Goal: Contribute content: Add original content to the website for others to see

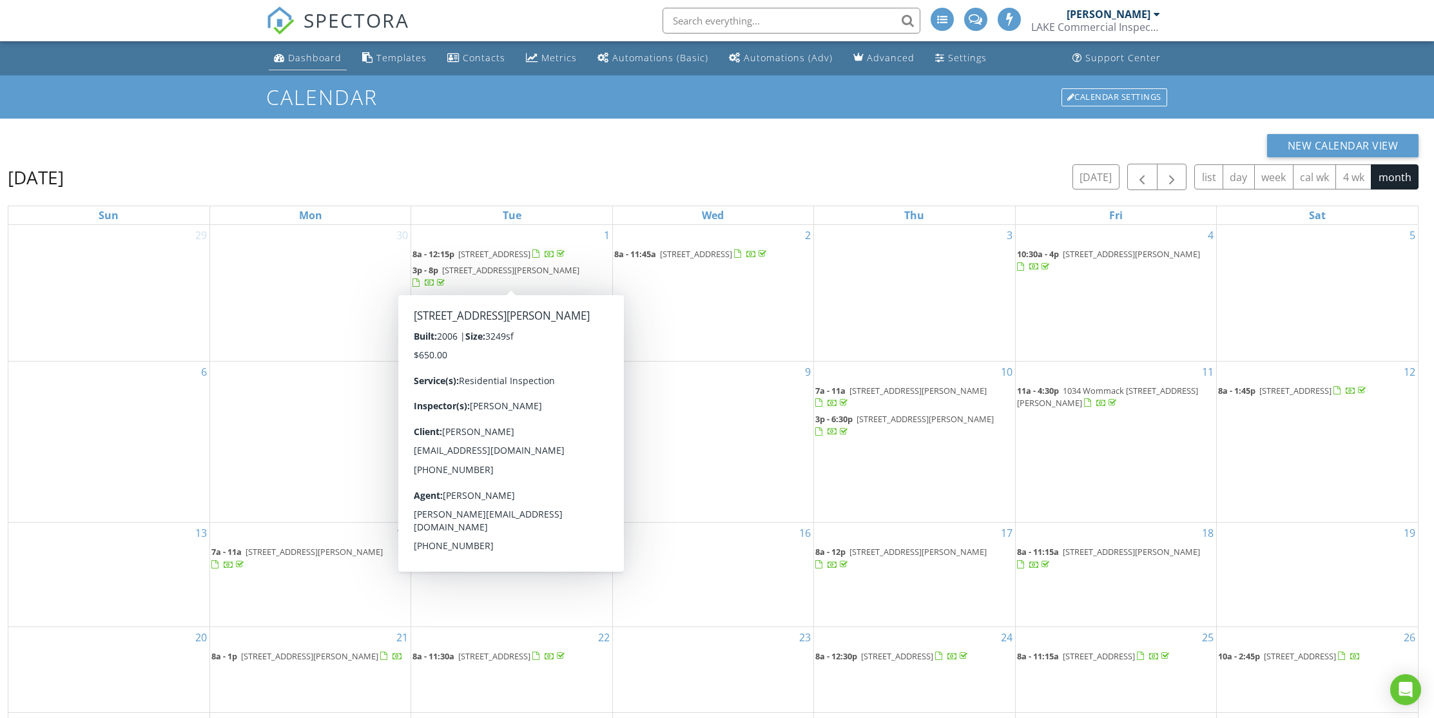
click at [317, 57] on div "Dashboard" at bounding box center [315, 58] width 54 height 12
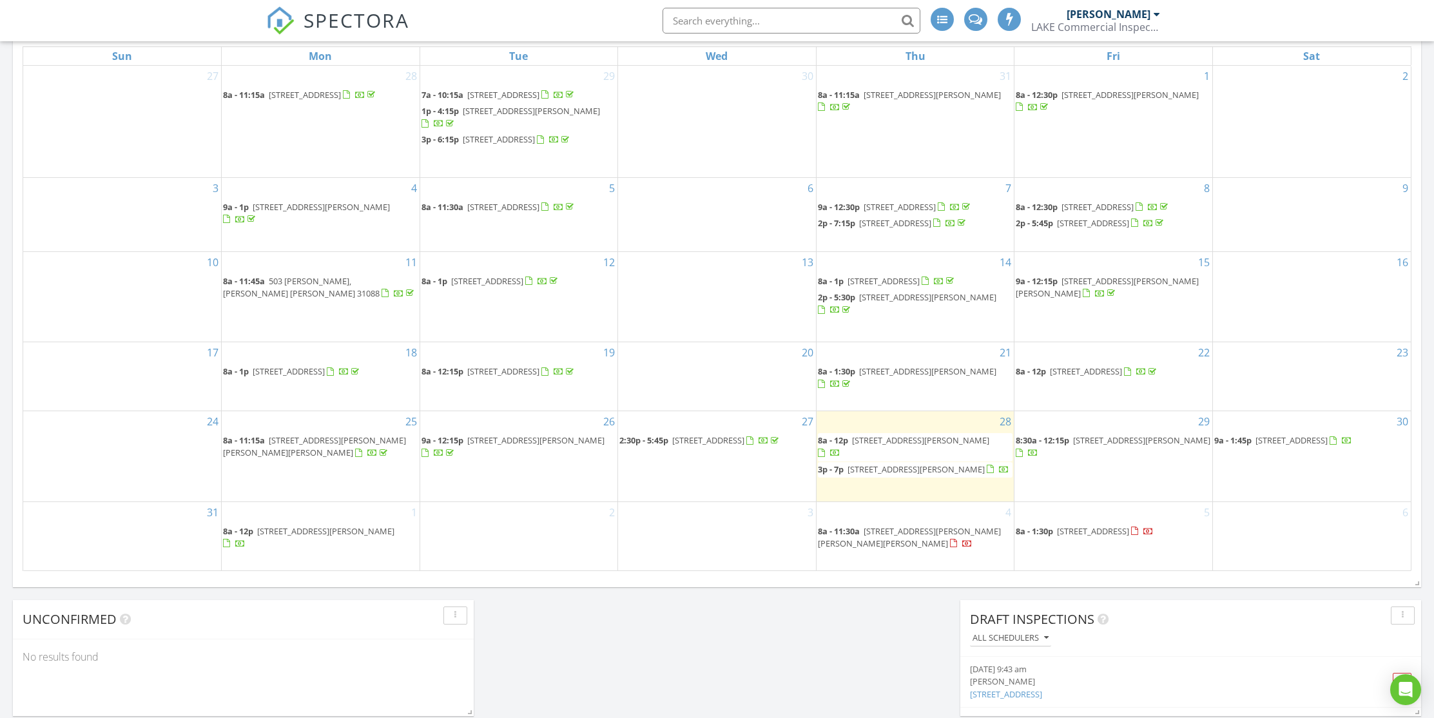
scroll to position [612, 0]
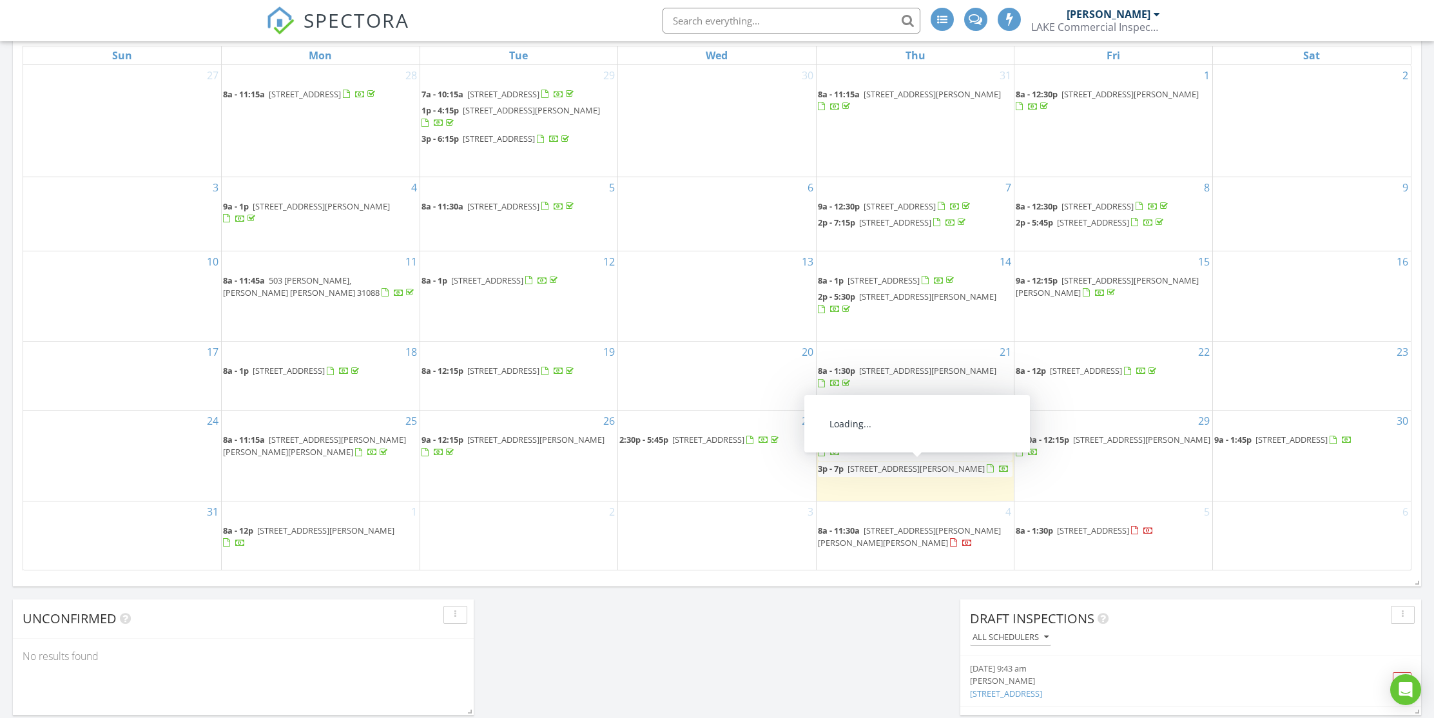
click at [936, 471] on span "[STREET_ADDRESS][PERSON_NAME]" at bounding box center [916, 469] width 137 height 12
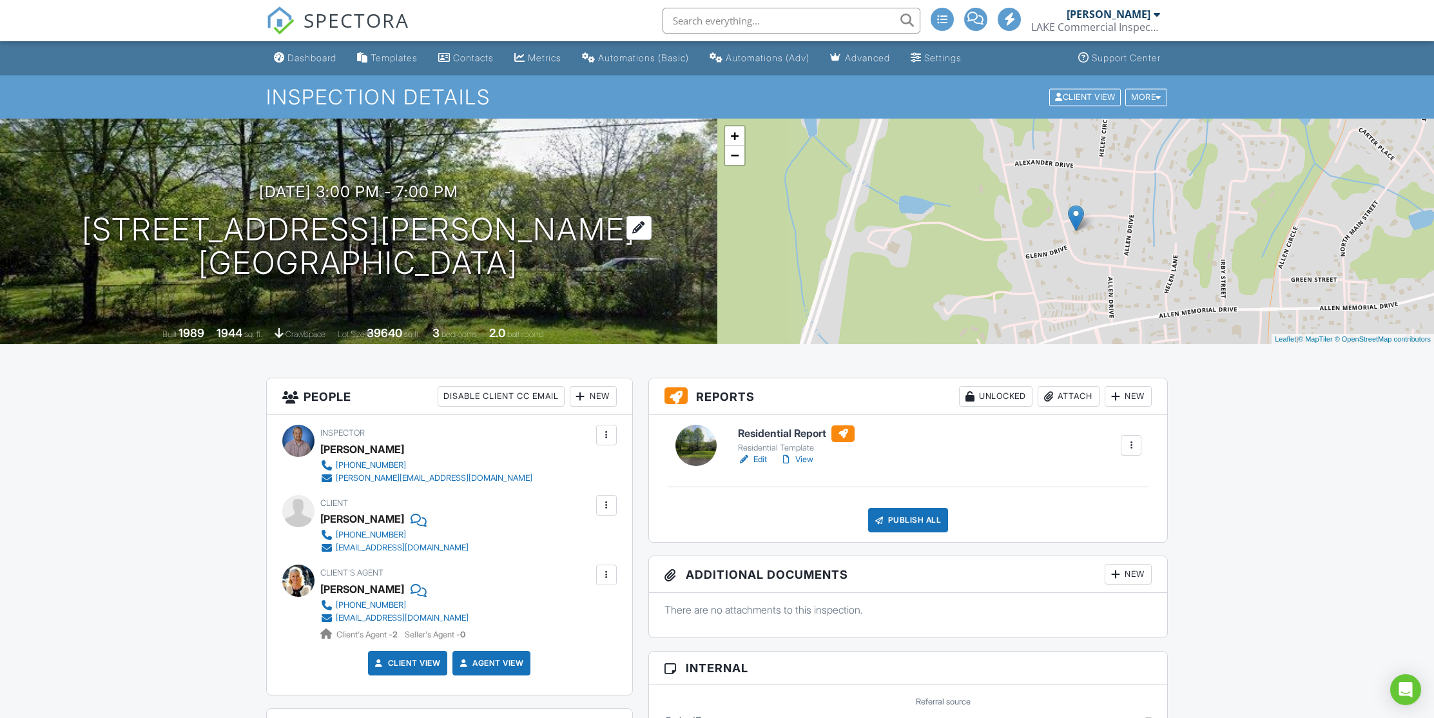
click at [627, 229] on div at bounding box center [639, 228] width 25 height 24
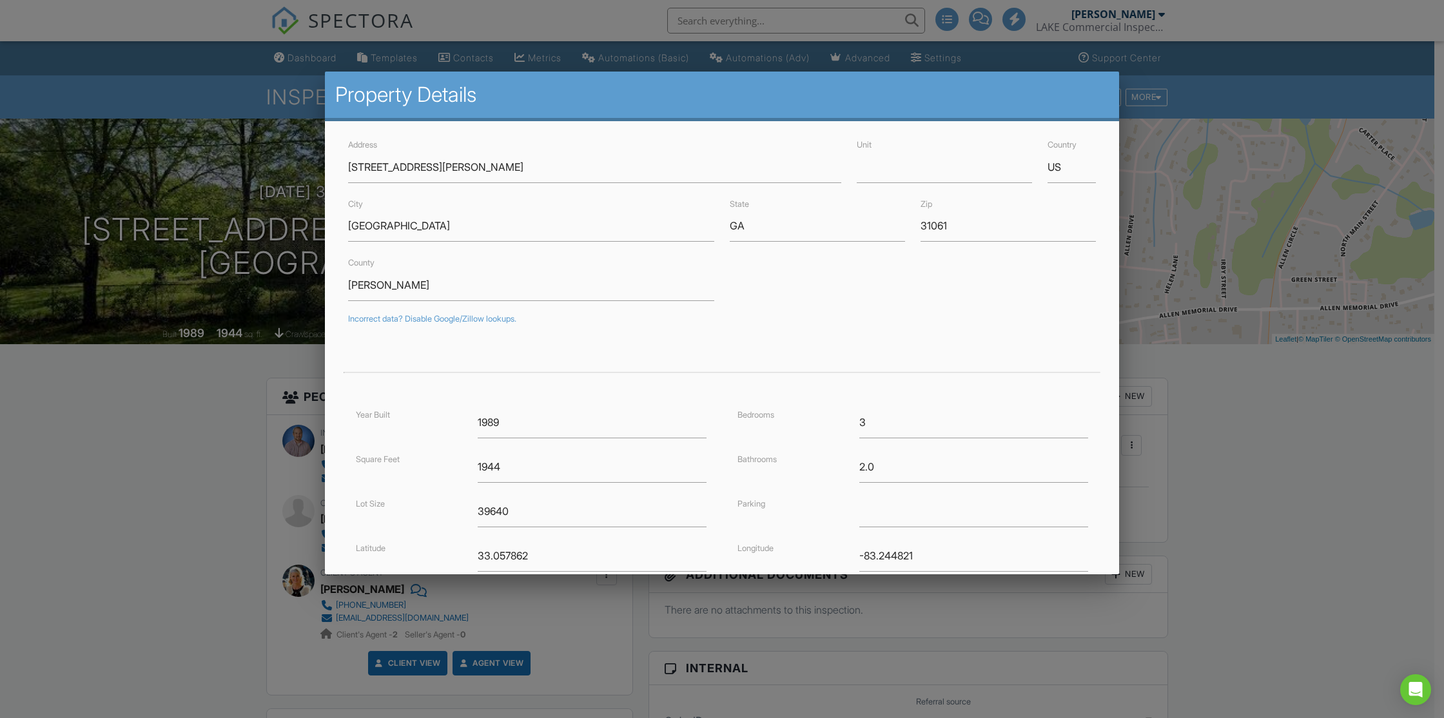
click at [196, 397] on div at bounding box center [722, 385] width 1444 height 898
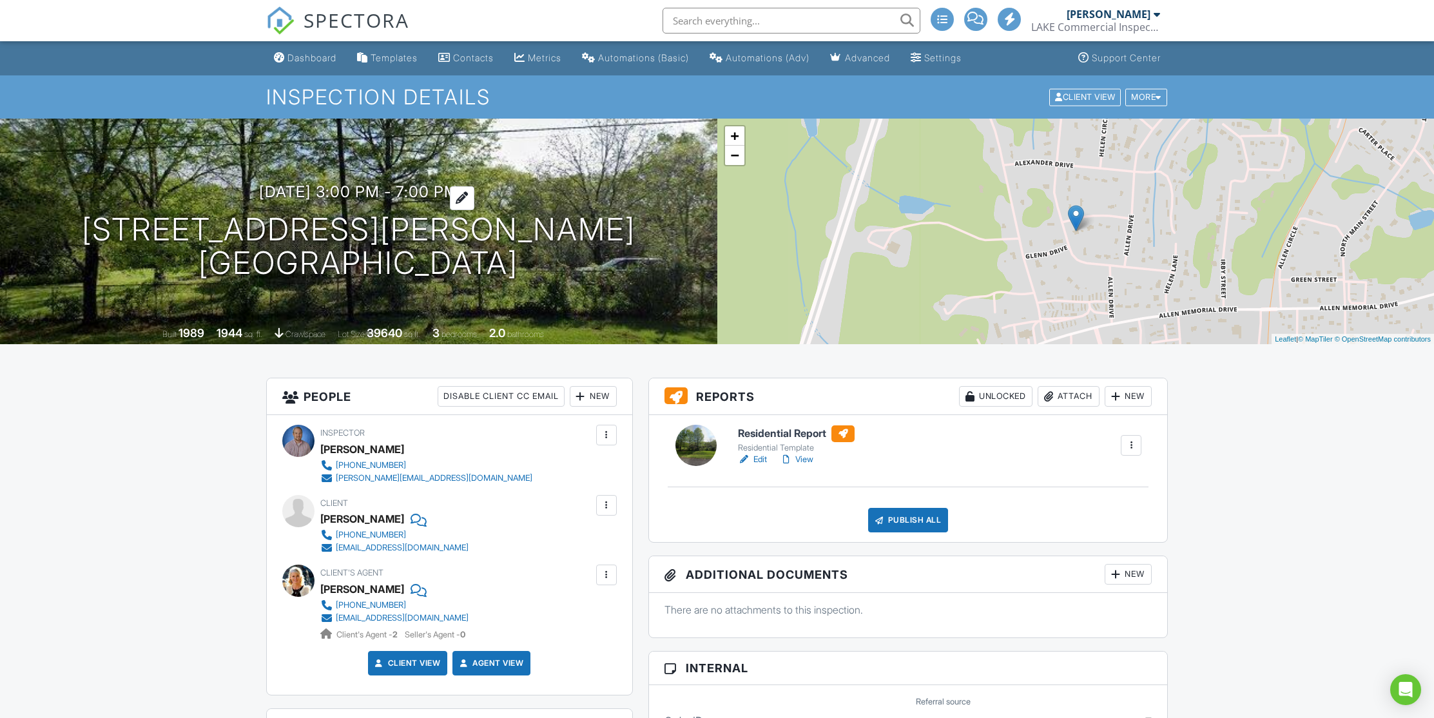
click at [474, 205] on div at bounding box center [462, 198] width 24 height 24
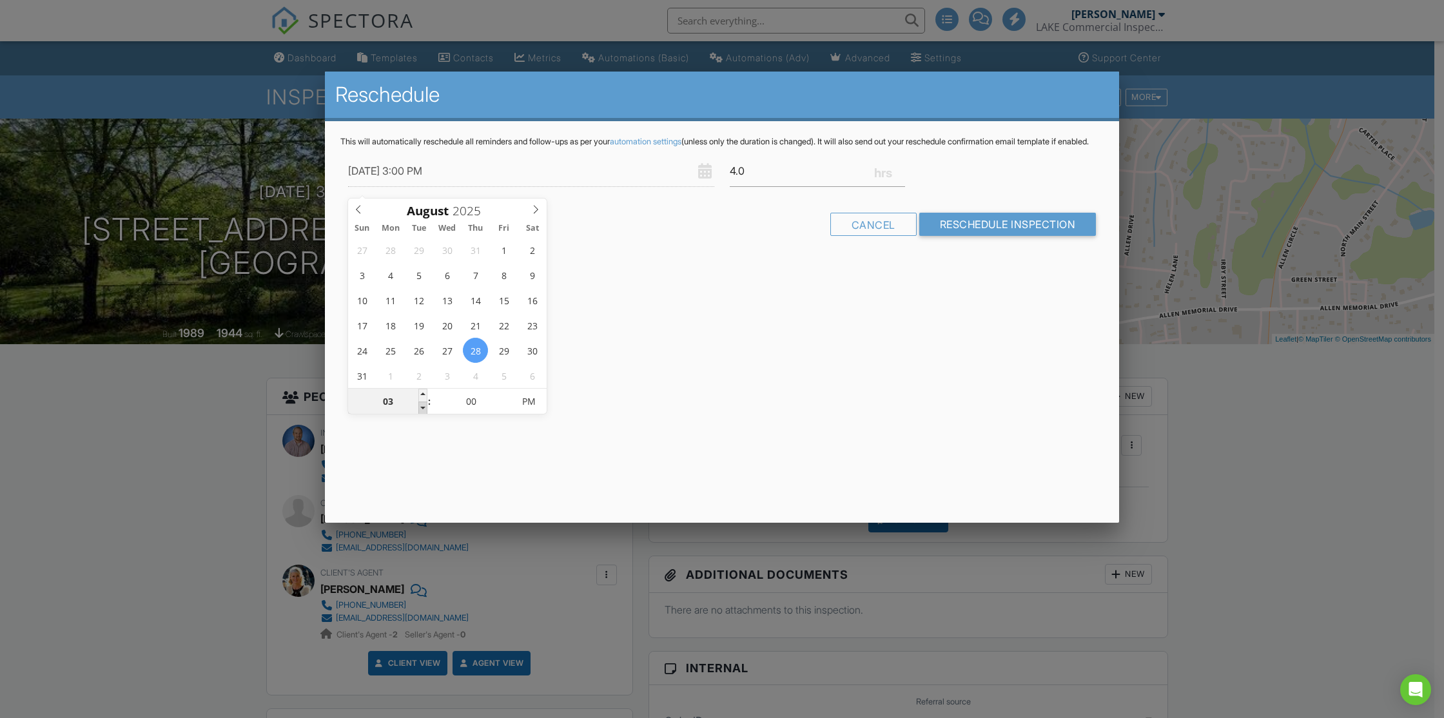
type input "08/28/2025 2:00 PM"
type input "02"
click at [422, 407] on span at bounding box center [422, 408] width 9 height 13
type input "08/28/2025 1:00 PM"
type input "01"
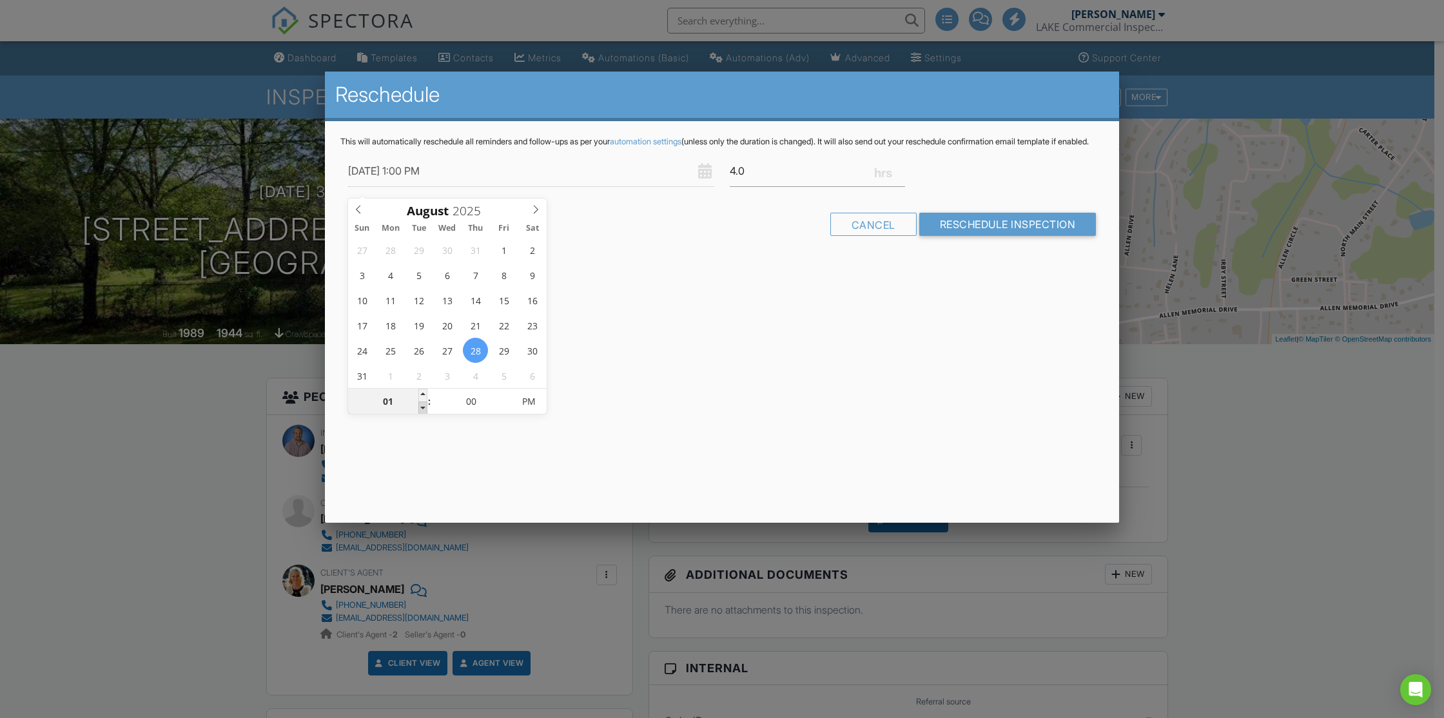
click at [422, 407] on span at bounding box center [422, 408] width 9 height 13
type input "08/28/2025 12:00 PM"
type input "12"
click at [422, 407] on span at bounding box center [422, 408] width 9 height 13
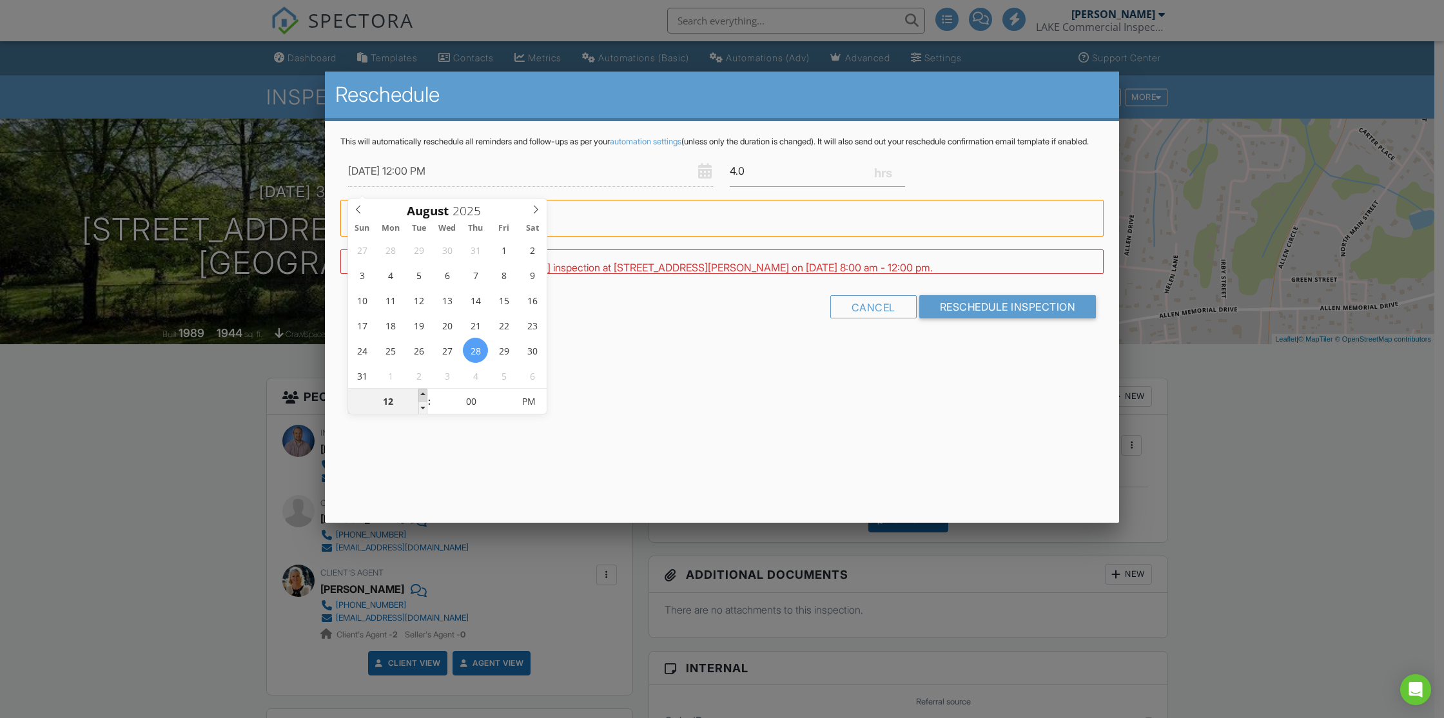
type input "08/28/2025 1:00 PM"
type input "01"
click at [424, 396] on span at bounding box center [422, 395] width 9 height 13
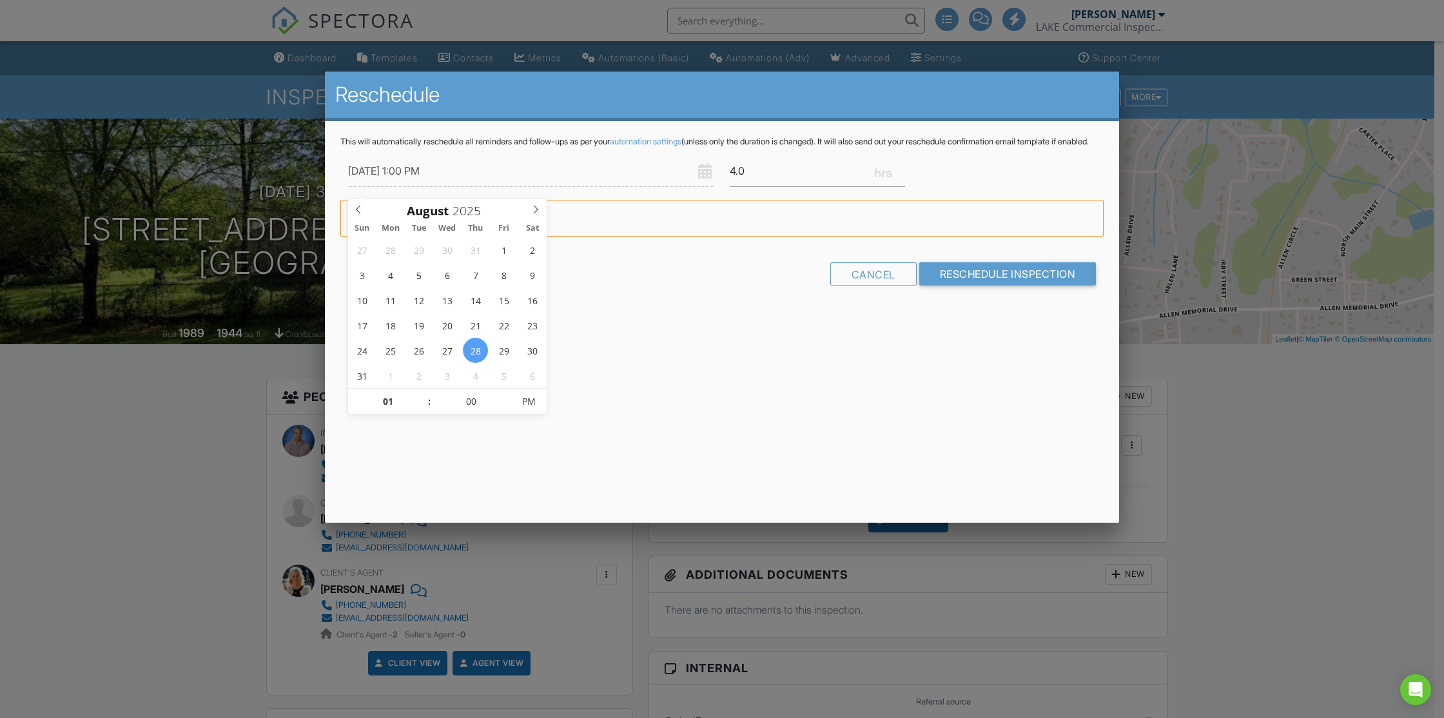
click at [616, 413] on div "Reschedule This will automatically reschedule all reminders and follow-ups as p…" at bounding box center [722, 297] width 794 height 451
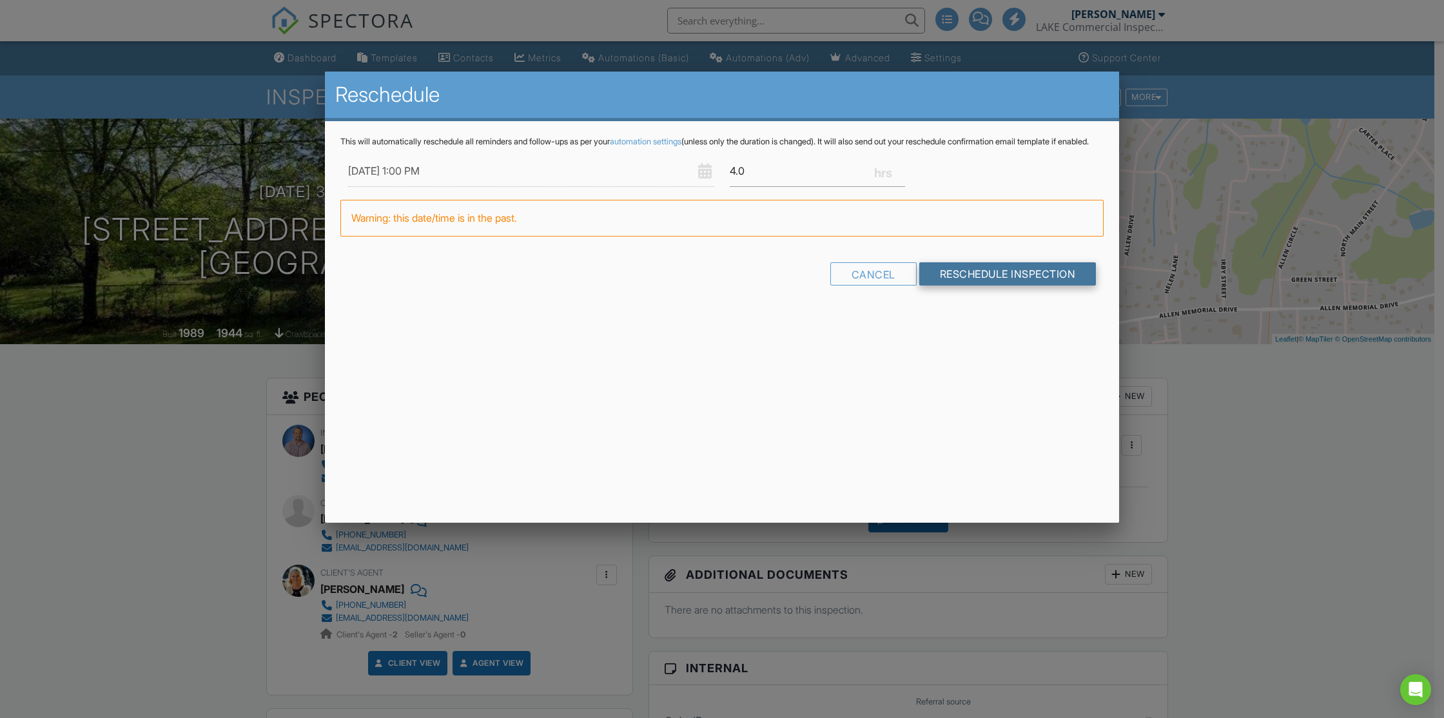
click at [962, 286] on input "Reschedule Inspection" at bounding box center [1007, 273] width 177 height 23
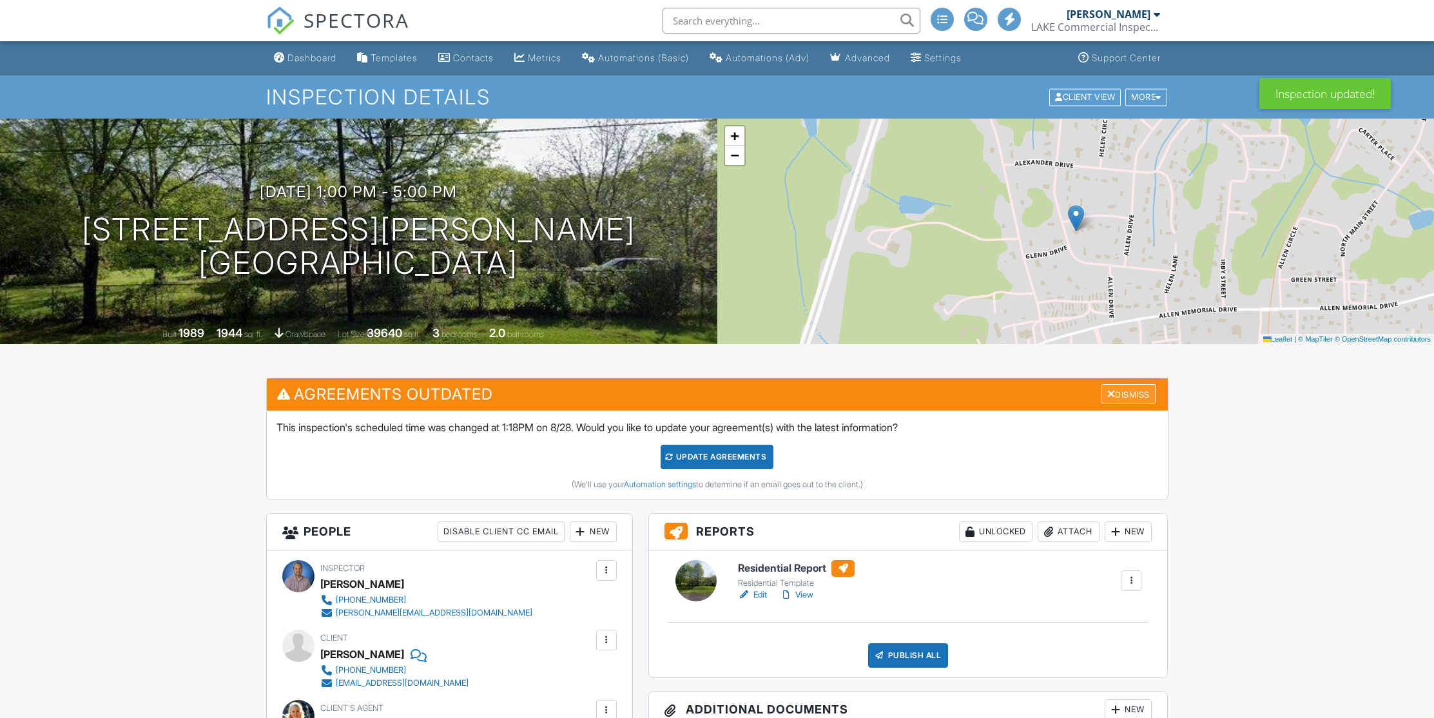
click at [1129, 387] on div "Dismiss" at bounding box center [1129, 394] width 54 height 20
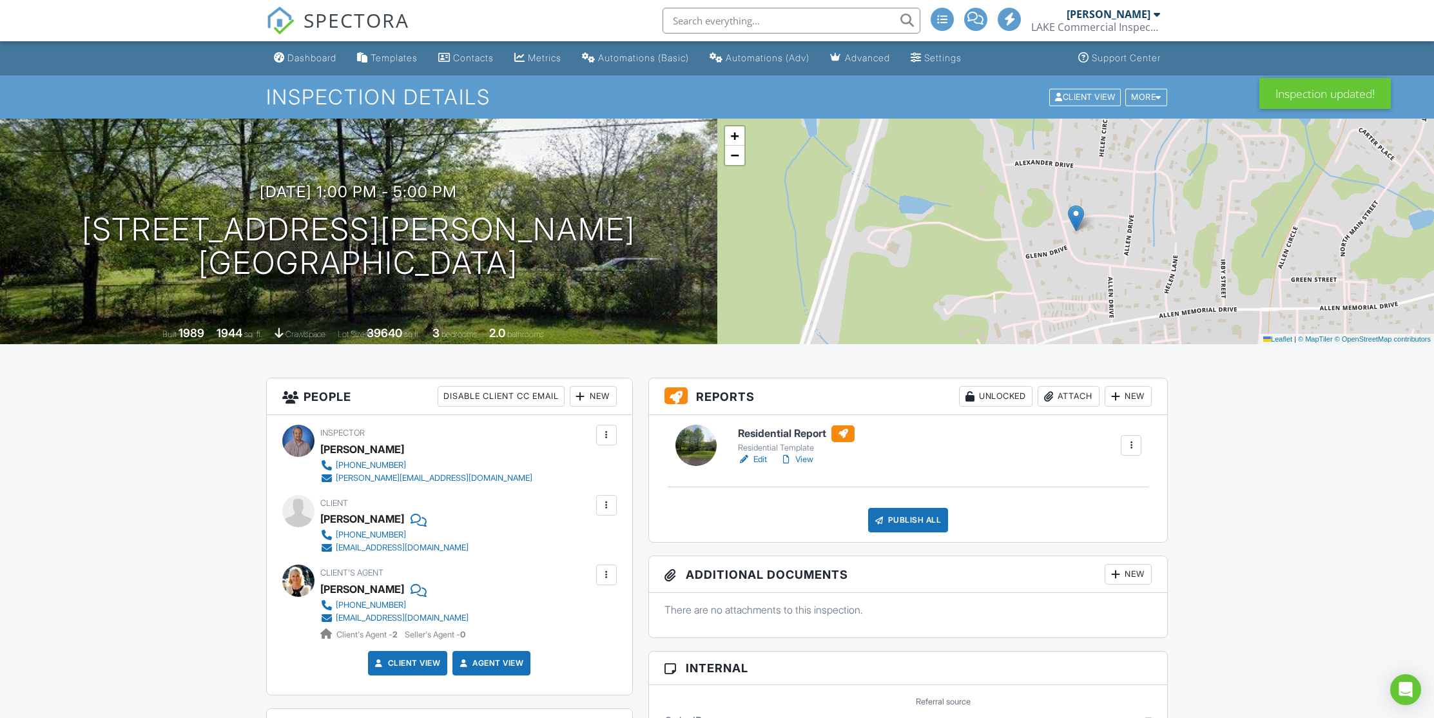
click at [807, 463] on link "View" at bounding box center [797, 459] width 34 height 13
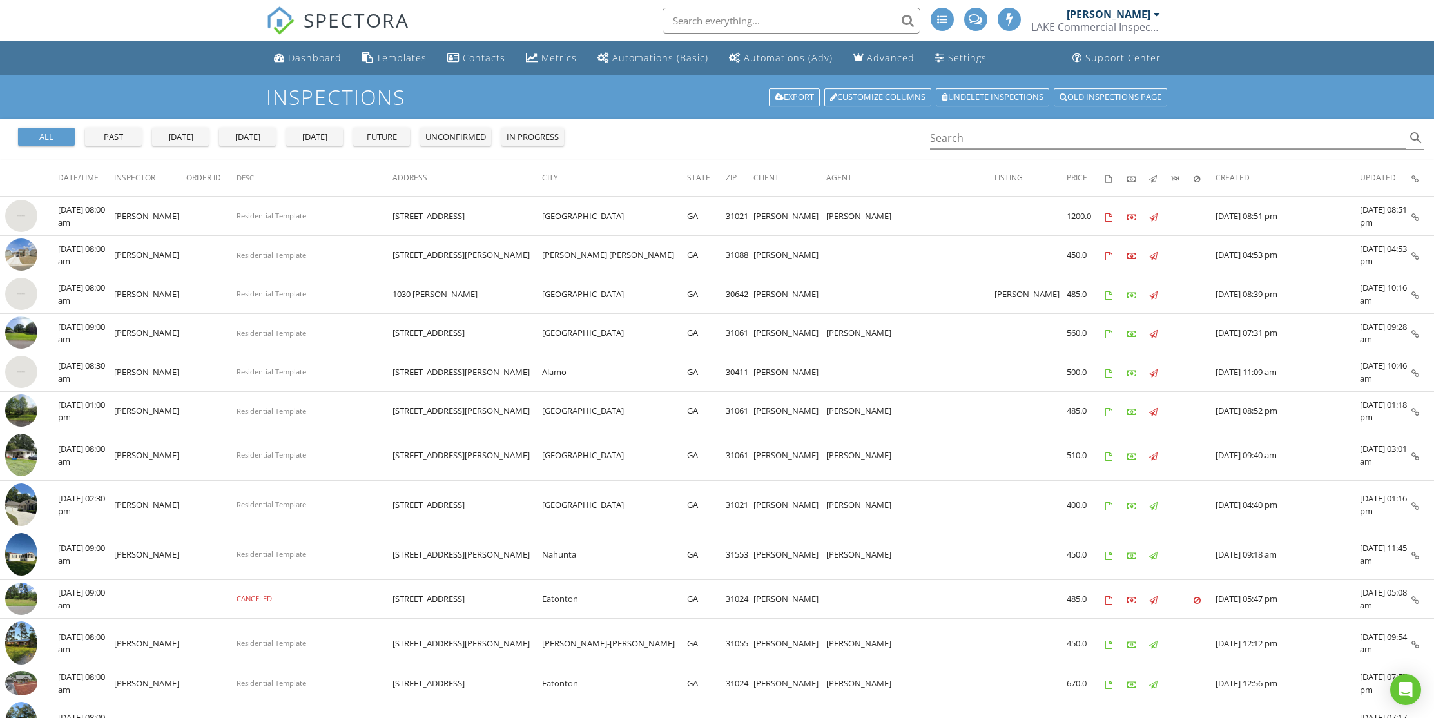
click at [309, 61] on div "Dashboard" at bounding box center [315, 58] width 54 height 12
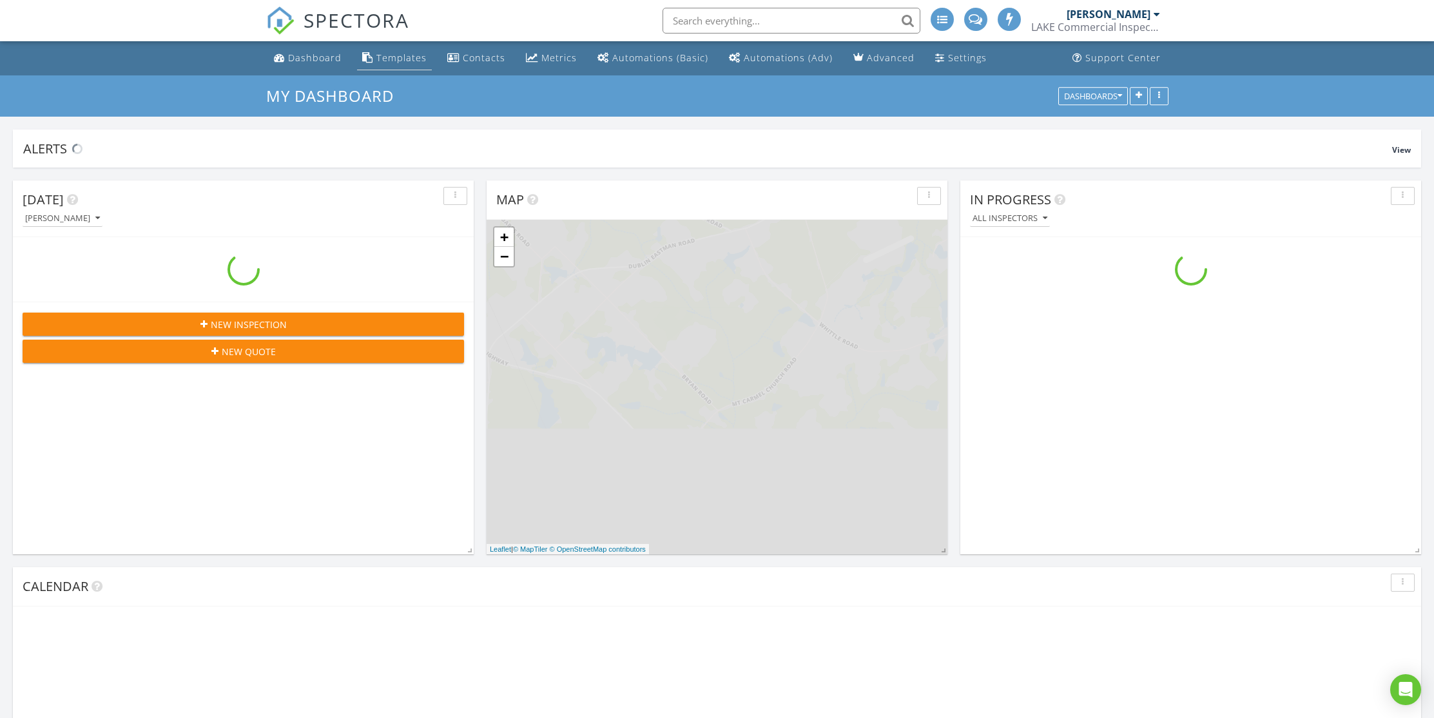
scroll to position [1193, 1454]
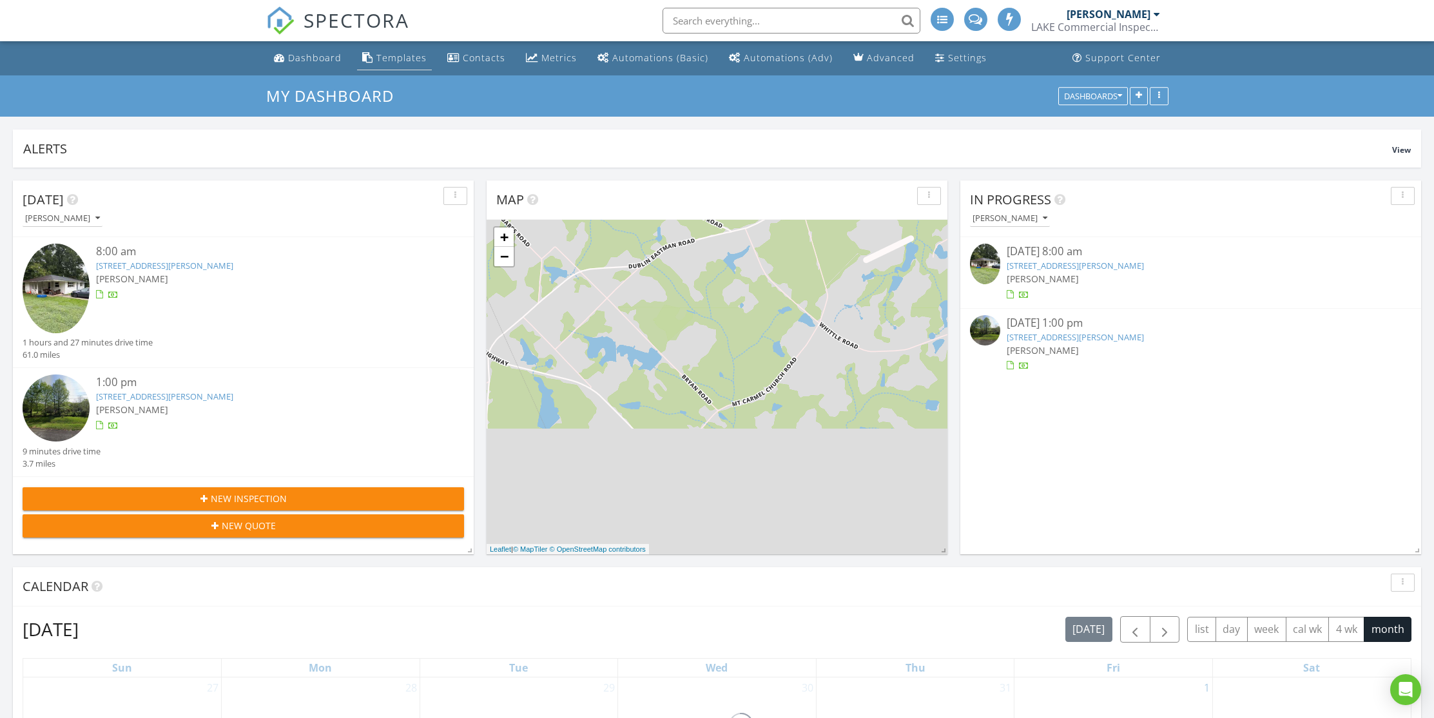
click at [402, 61] on div "Templates" at bounding box center [401, 58] width 50 height 12
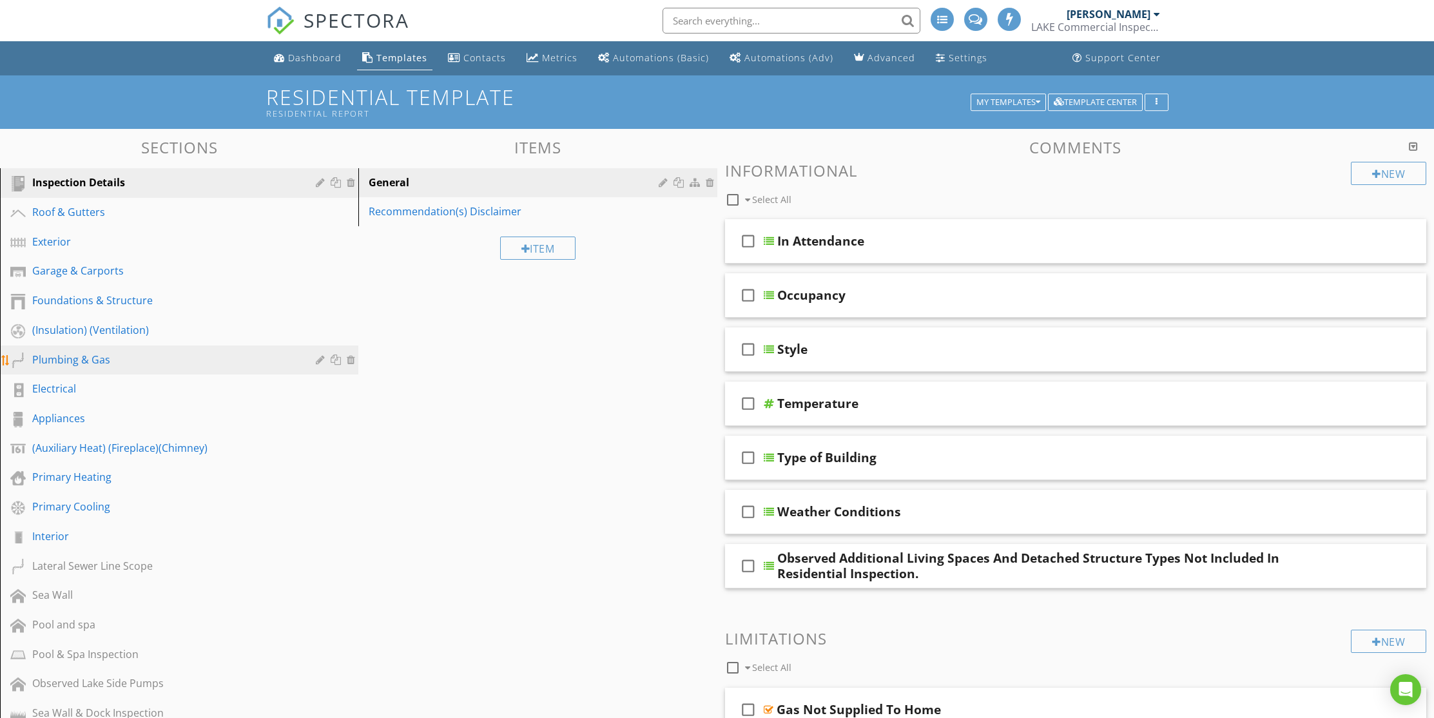
click at [75, 356] on div "Plumbing & Gas" at bounding box center [164, 359] width 265 height 15
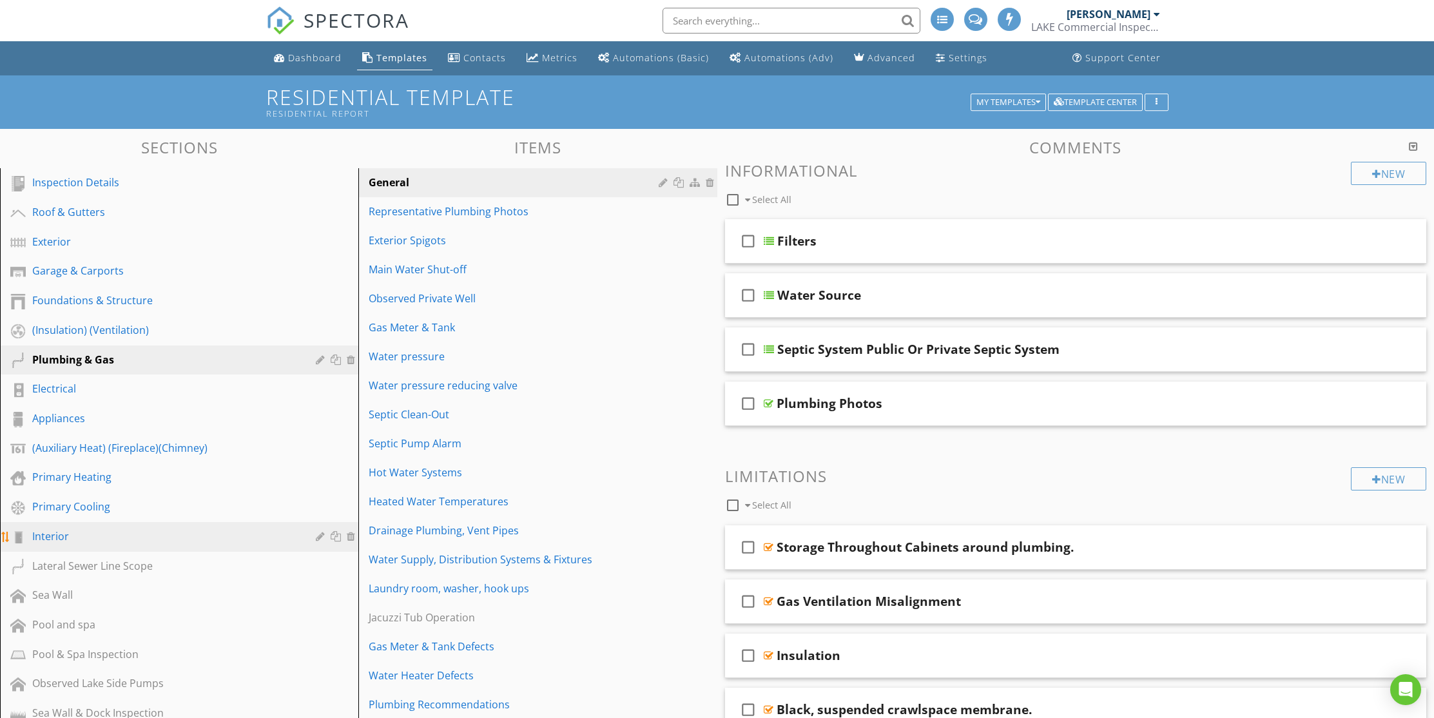
scroll to position [181, 0]
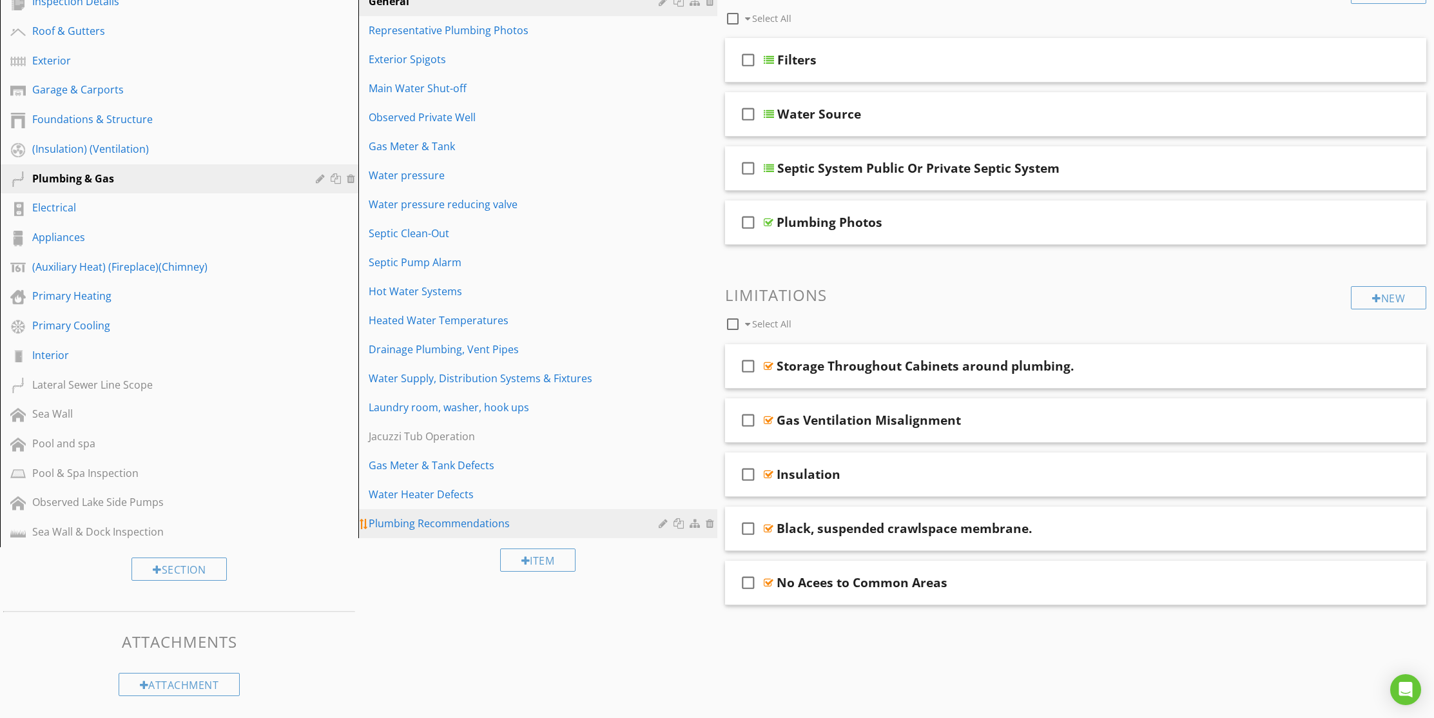
click at [449, 527] on div "Plumbing Recommendations" at bounding box center [515, 523] width 293 height 15
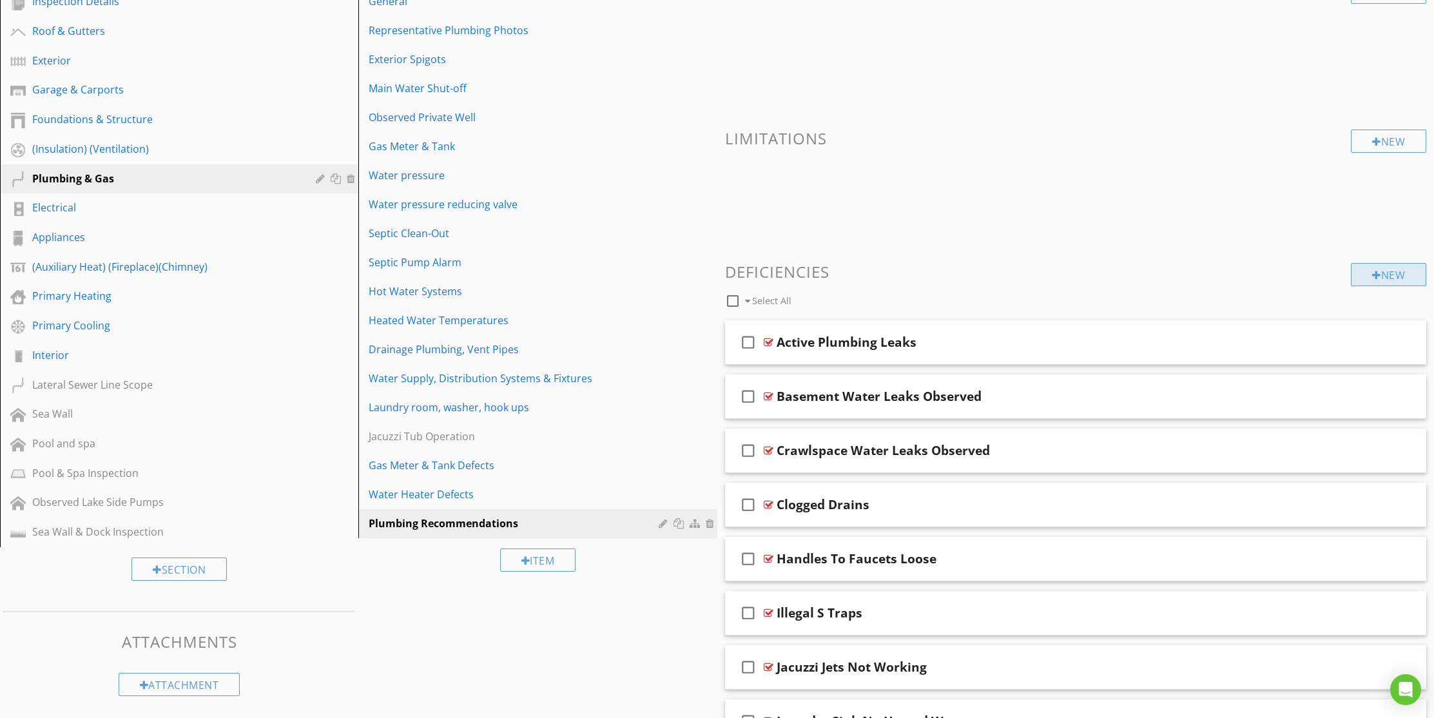
click at [1396, 274] on div "New" at bounding box center [1388, 274] width 75 height 23
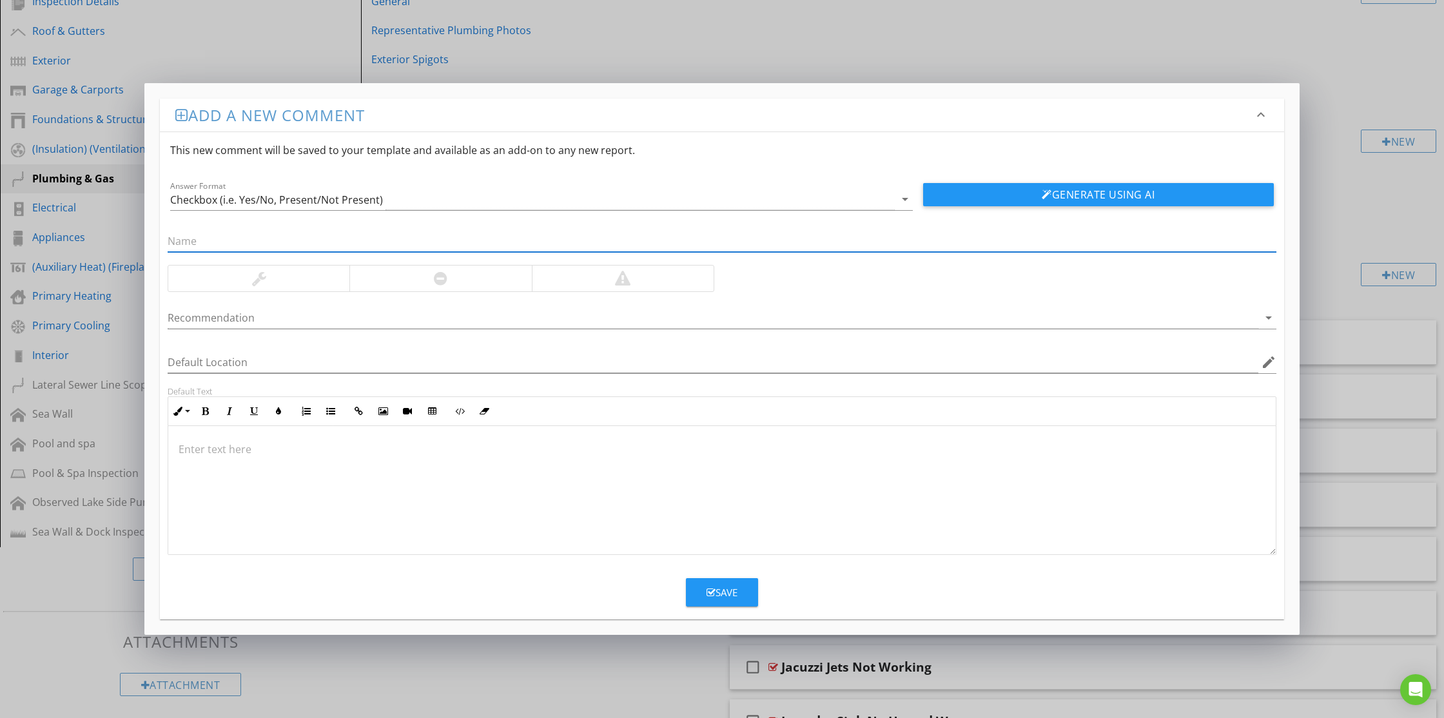
paste input "Gas Not Capped"
type input "Gas Not Capped"
click at [975, 190] on button "Generate Using AI" at bounding box center [1098, 194] width 351 height 23
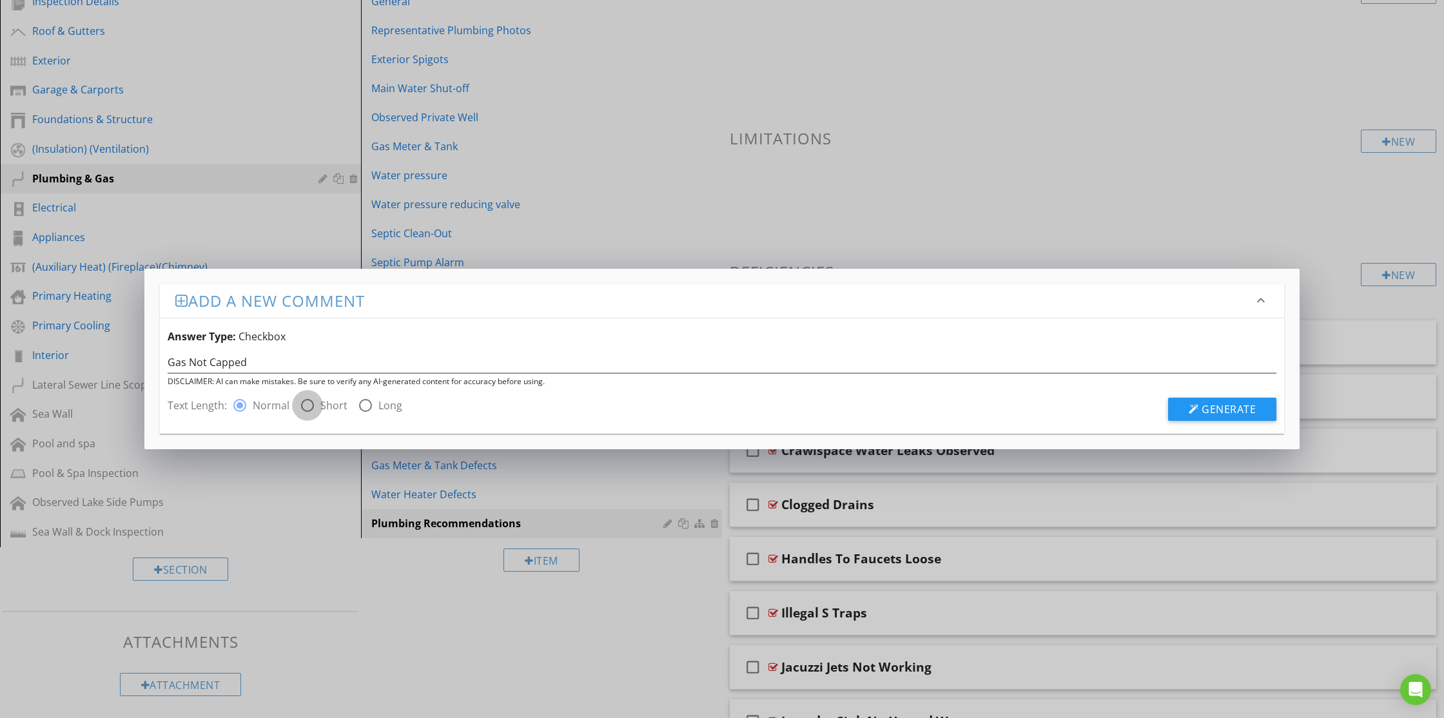
click at [307, 403] on div at bounding box center [308, 406] width 22 height 22
radio input "false"
radio input "true"
click at [1202, 409] on span "Generate" at bounding box center [1229, 409] width 54 height 14
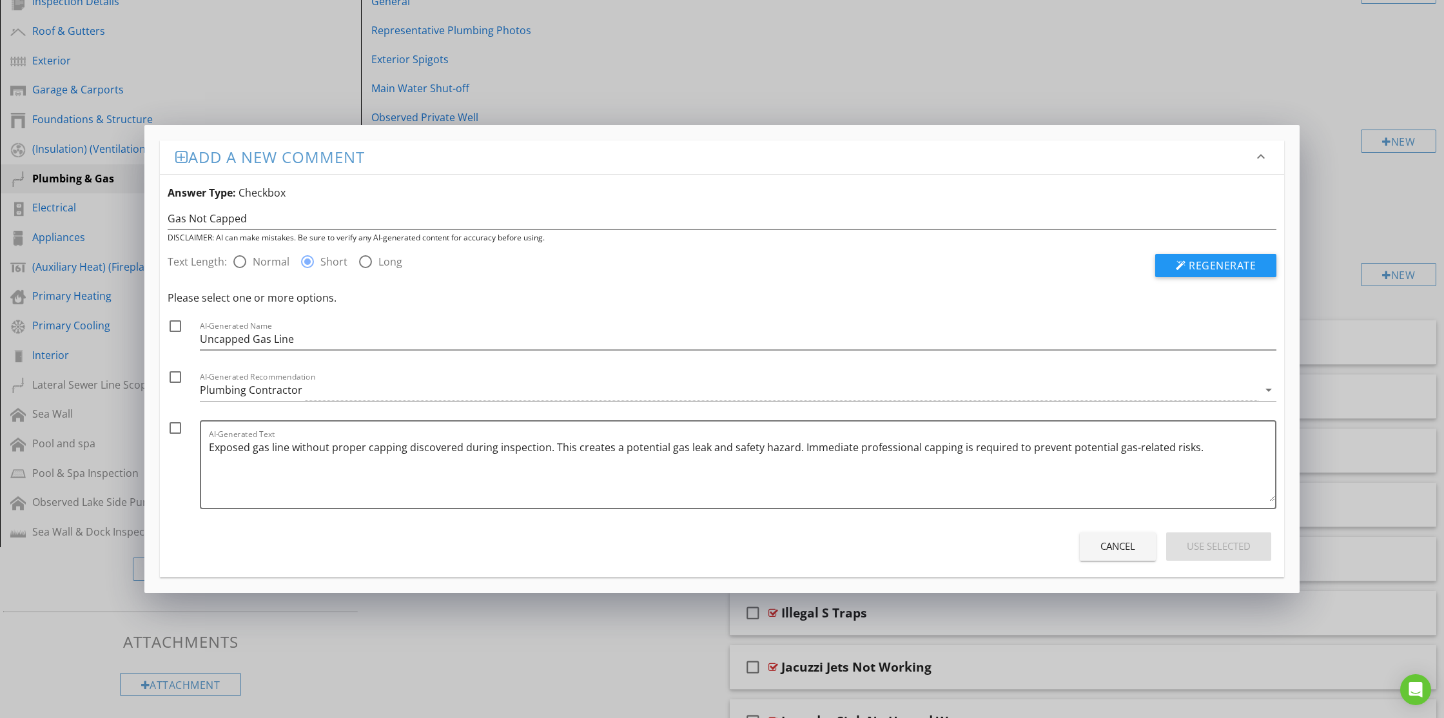
click at [177, 324] on div at bounding box center [175, 326] width 22 height 22
checkbox input "true"
click at [173, 375] on div at bounding box center [175, 377] width 22 height 22
checkbox input "true"
click at [175, 427] on div at bounding box center [175, 428] width 22 height 22
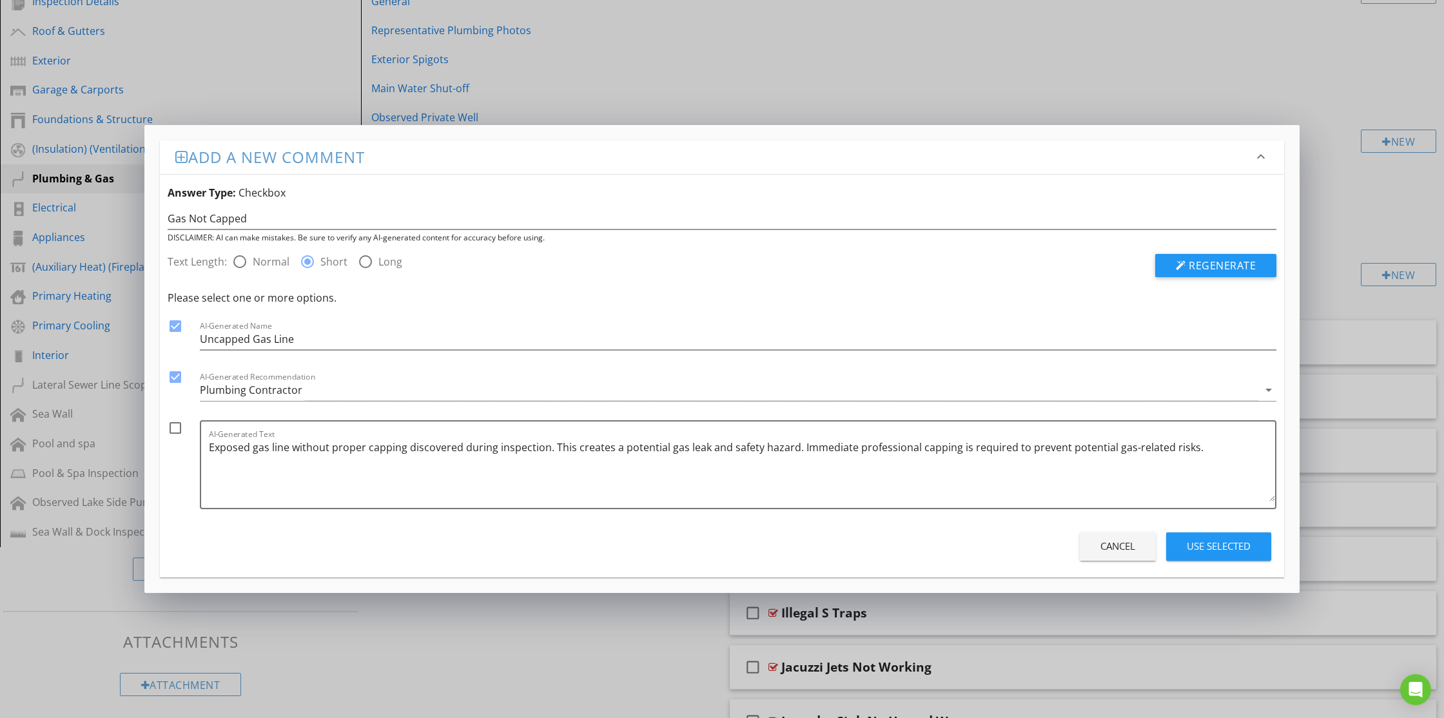
checkbox input "true"
click at [1207, 543] on div "Use Selected" at bounding box center [1219, 546] width 64 height 15
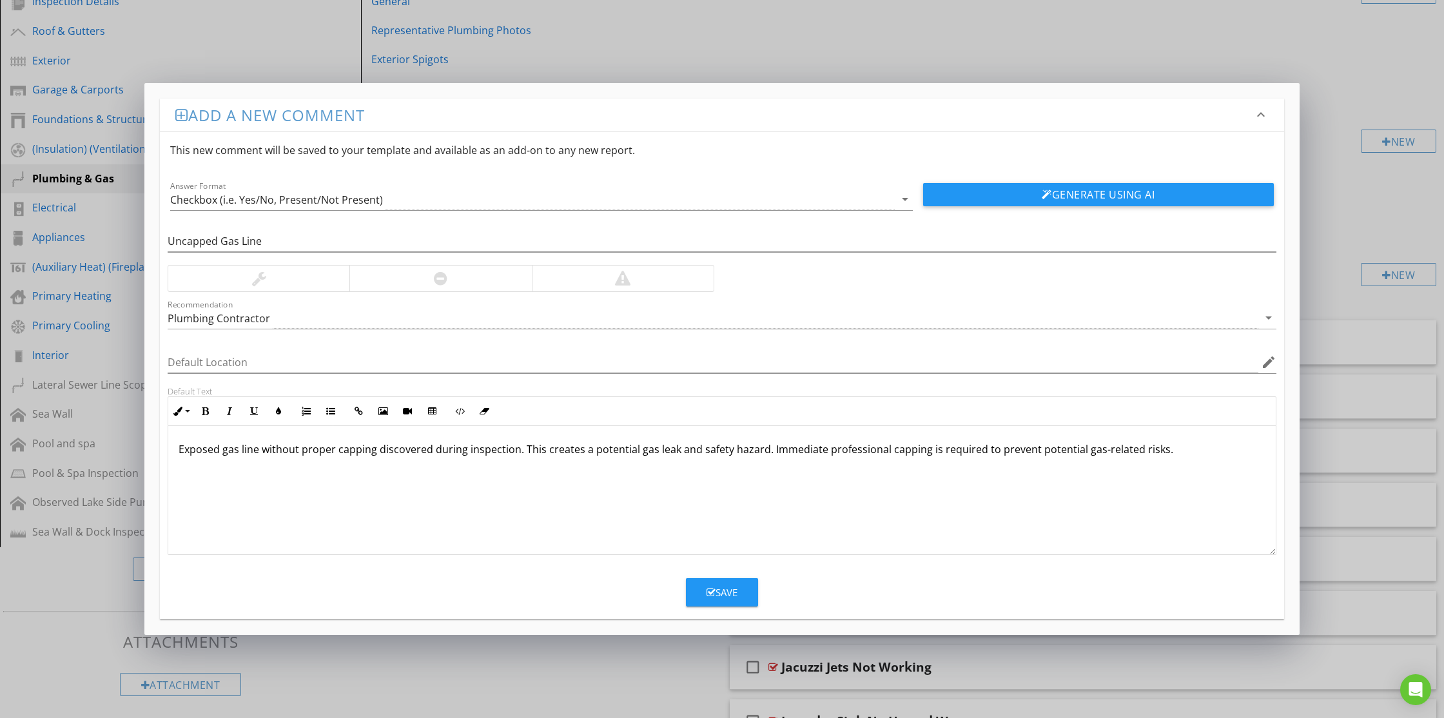
click at [545, 451] on p "Exposed gas line without proper capping discovered during inspection. This crea…" at bounding box center [722, 449] width 1087 height 15
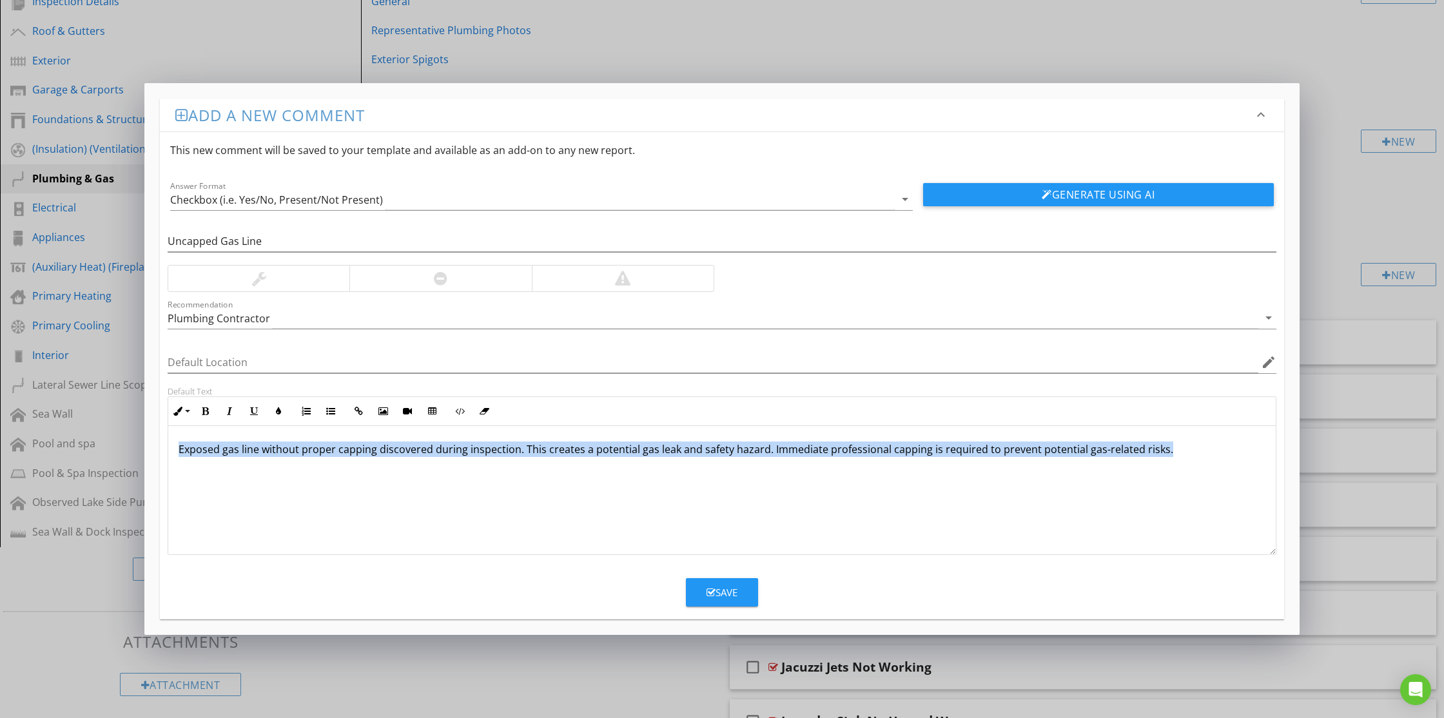
click at [545, 451] on p "Exposed gas line without proper capping discovered during inspection. This crea…" at bounding box center [722, 449] width 1087 height 15
copy p "Exposed gas line without proper capping discovered during inspection. This crea…"
click at [724, 590] on div "Save" at bounding box center [722, 592] width 31 height 15
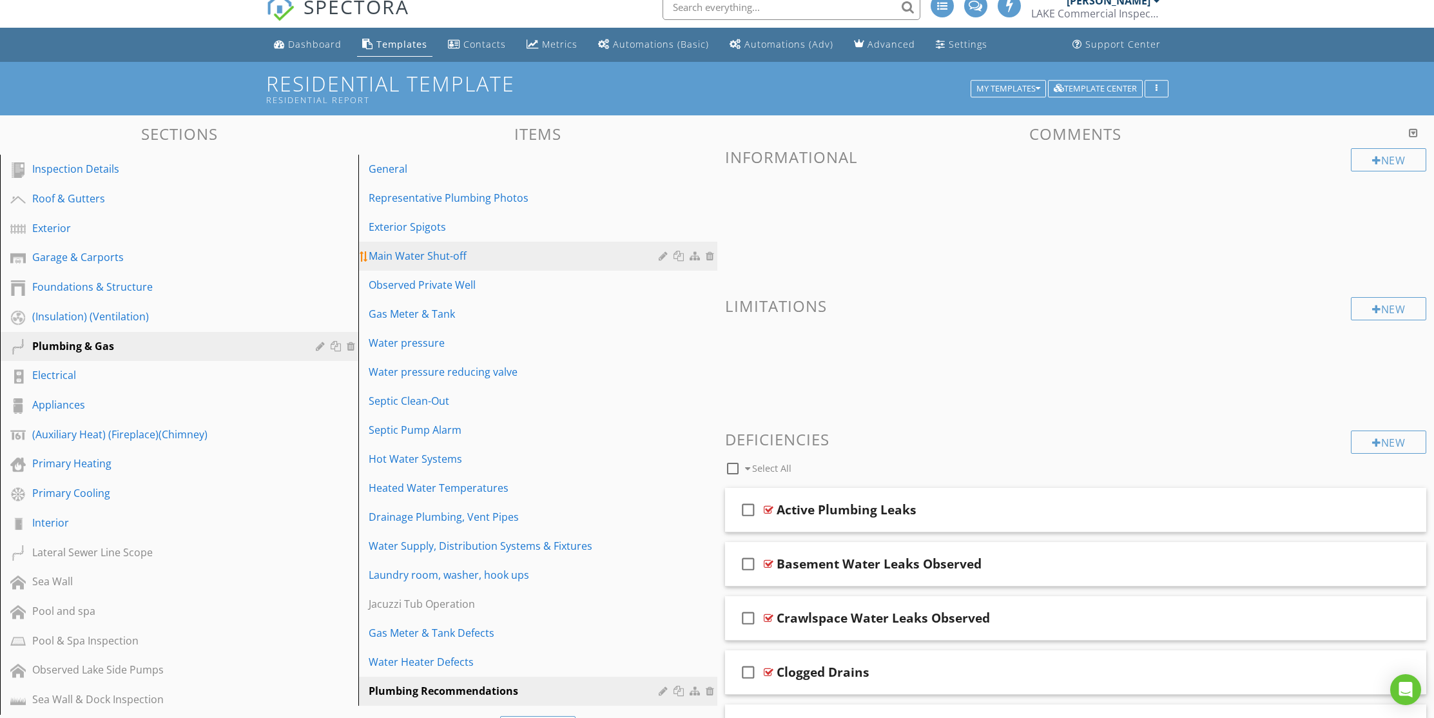
scroll to position [0, 0]
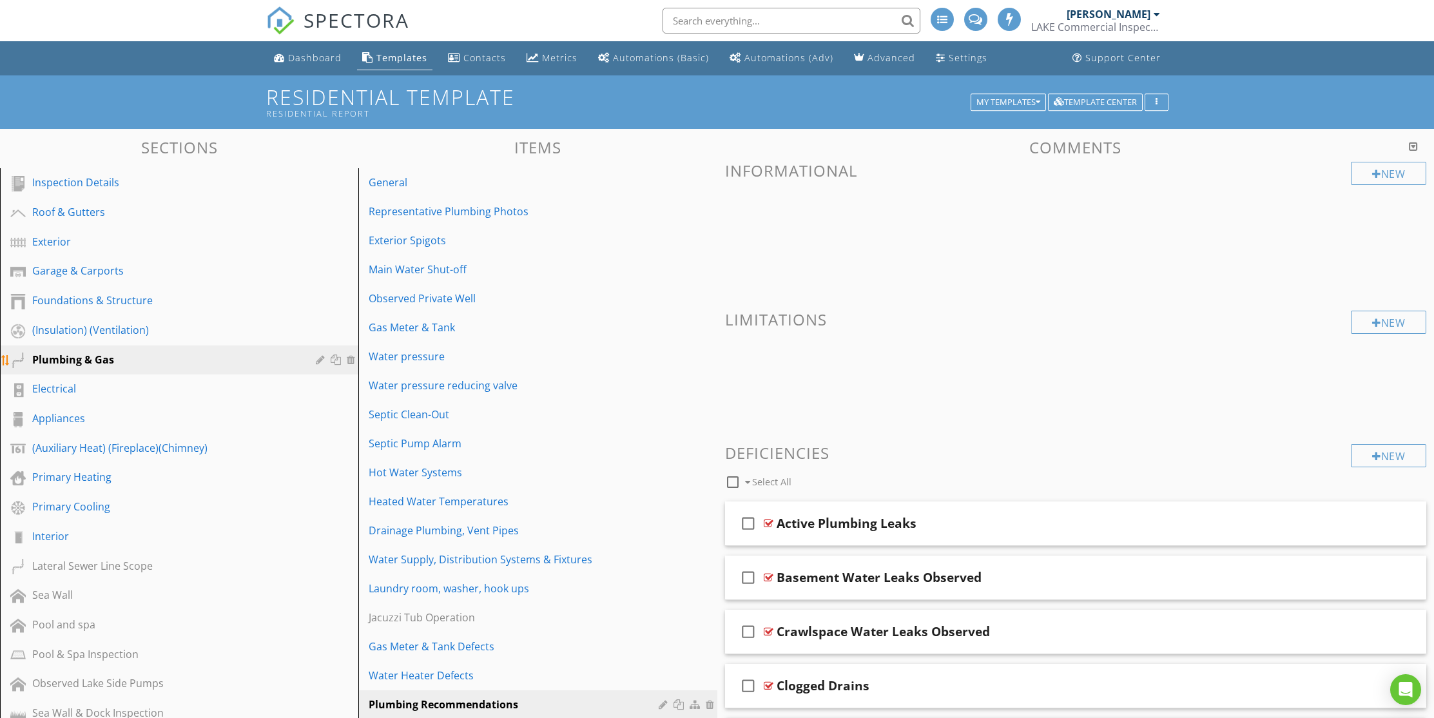
click at [68, 361] on div "Plumbing & Gas" at bounding box center [164, 359] width 265 height 15
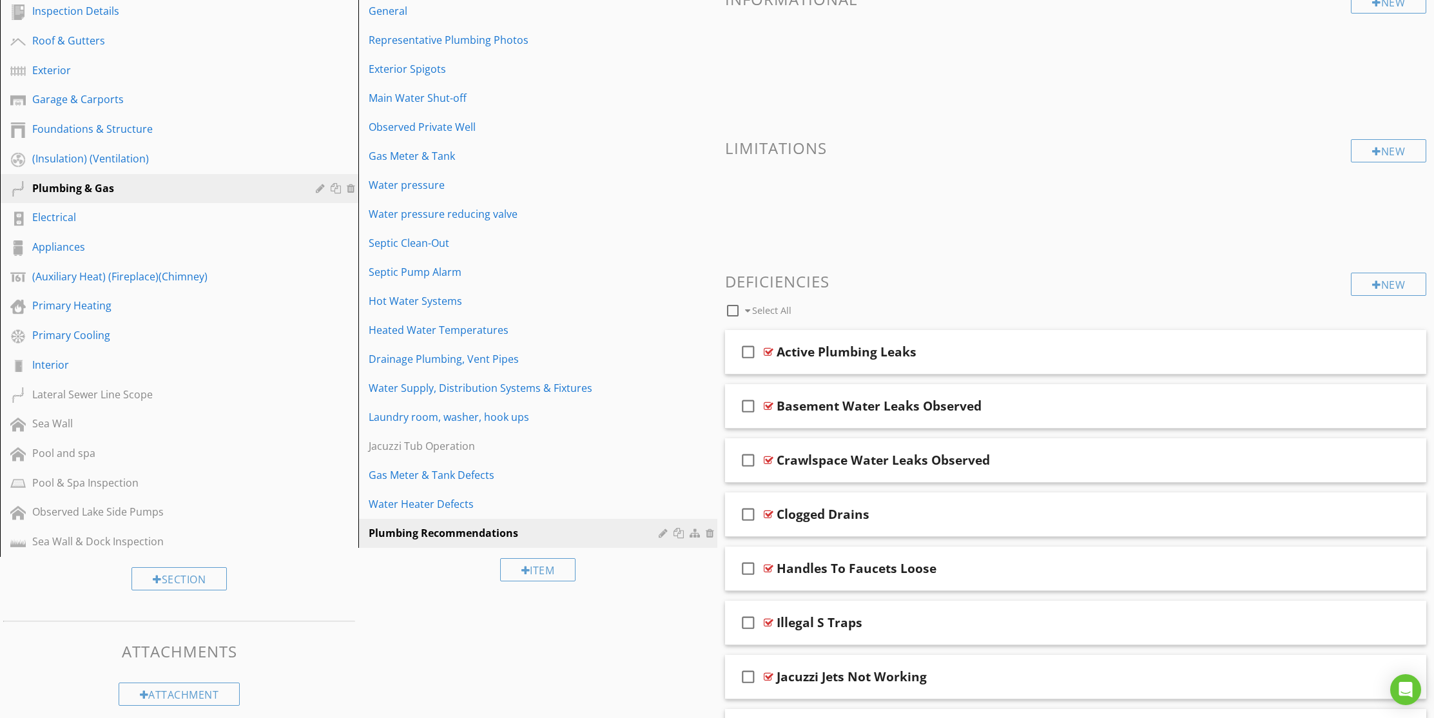
scroll to position [393, 0]
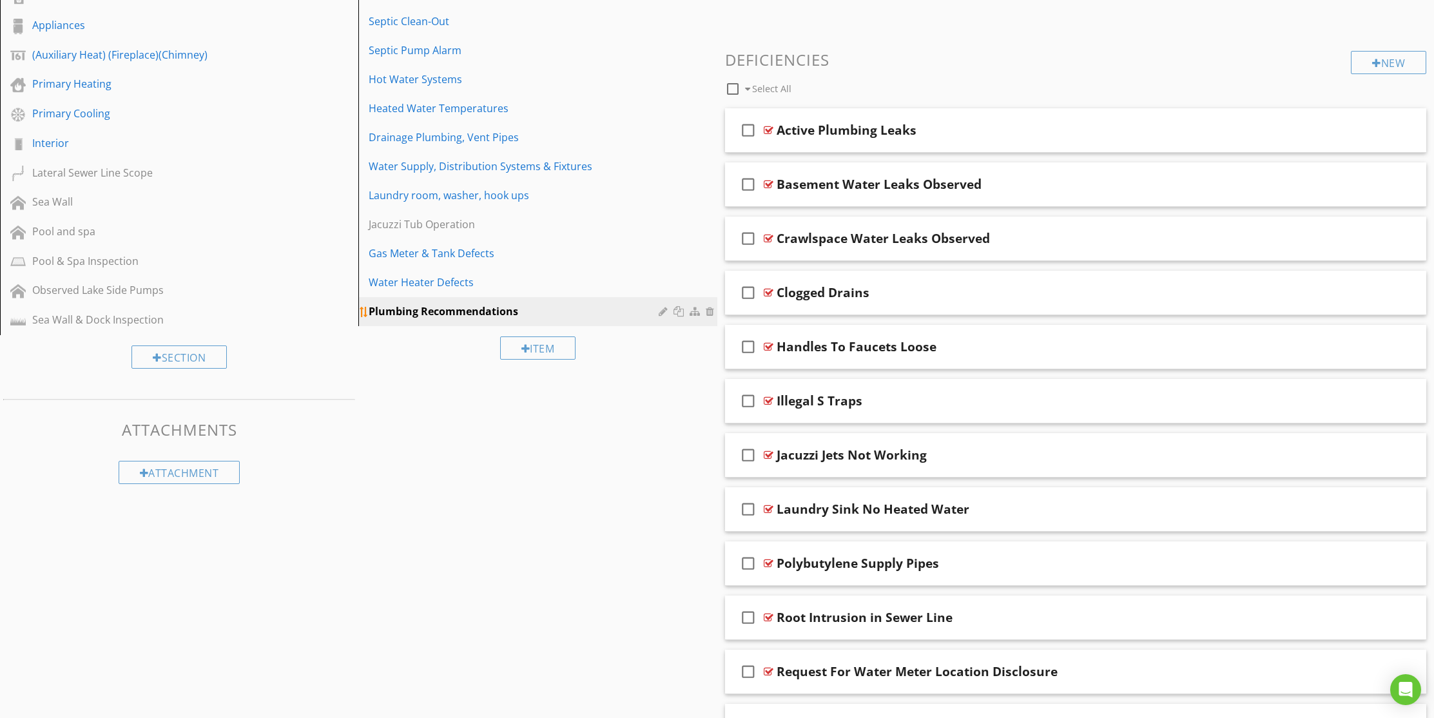
click at [465, 313] on div "Plumbing Recommendations" at bounding box center [515, 311] width 293 height 15
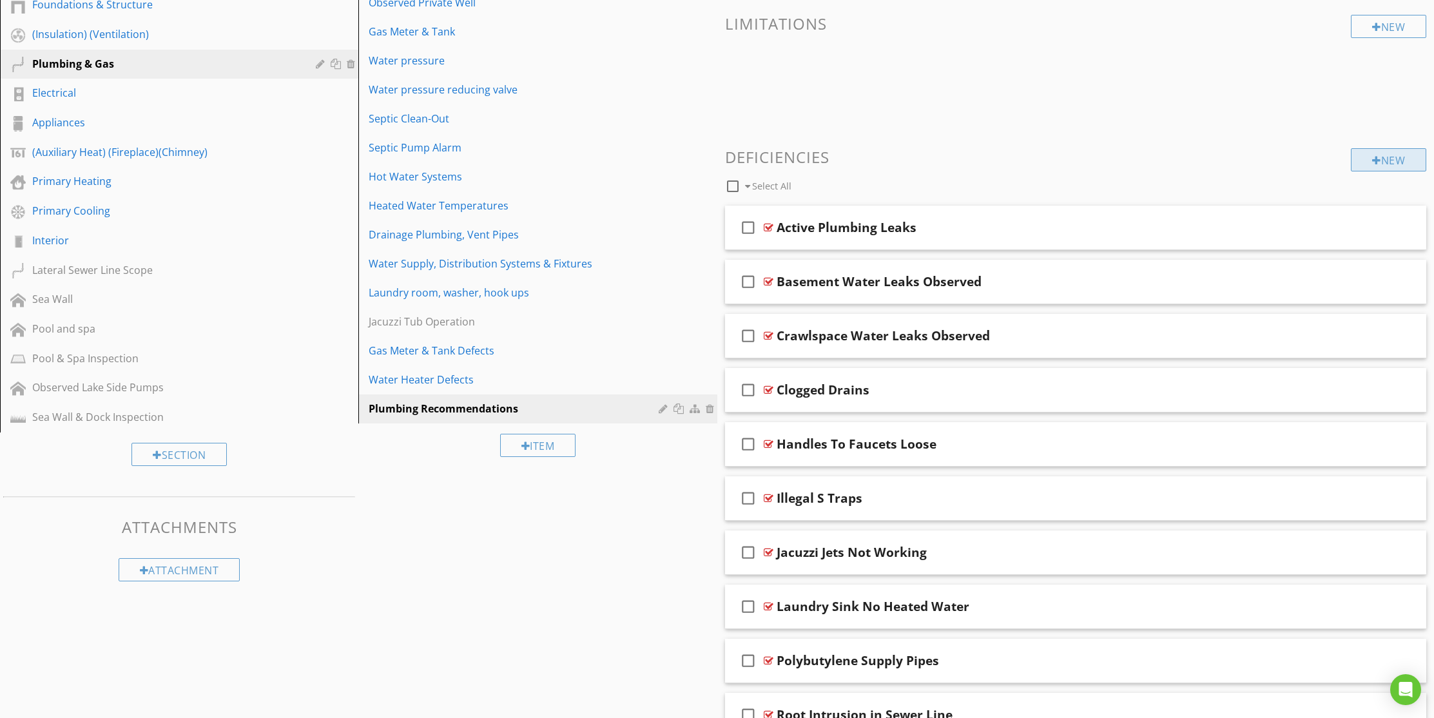
click at [1411, 161] on div "New" at bounding box center [1388, 159] width 75 height 23
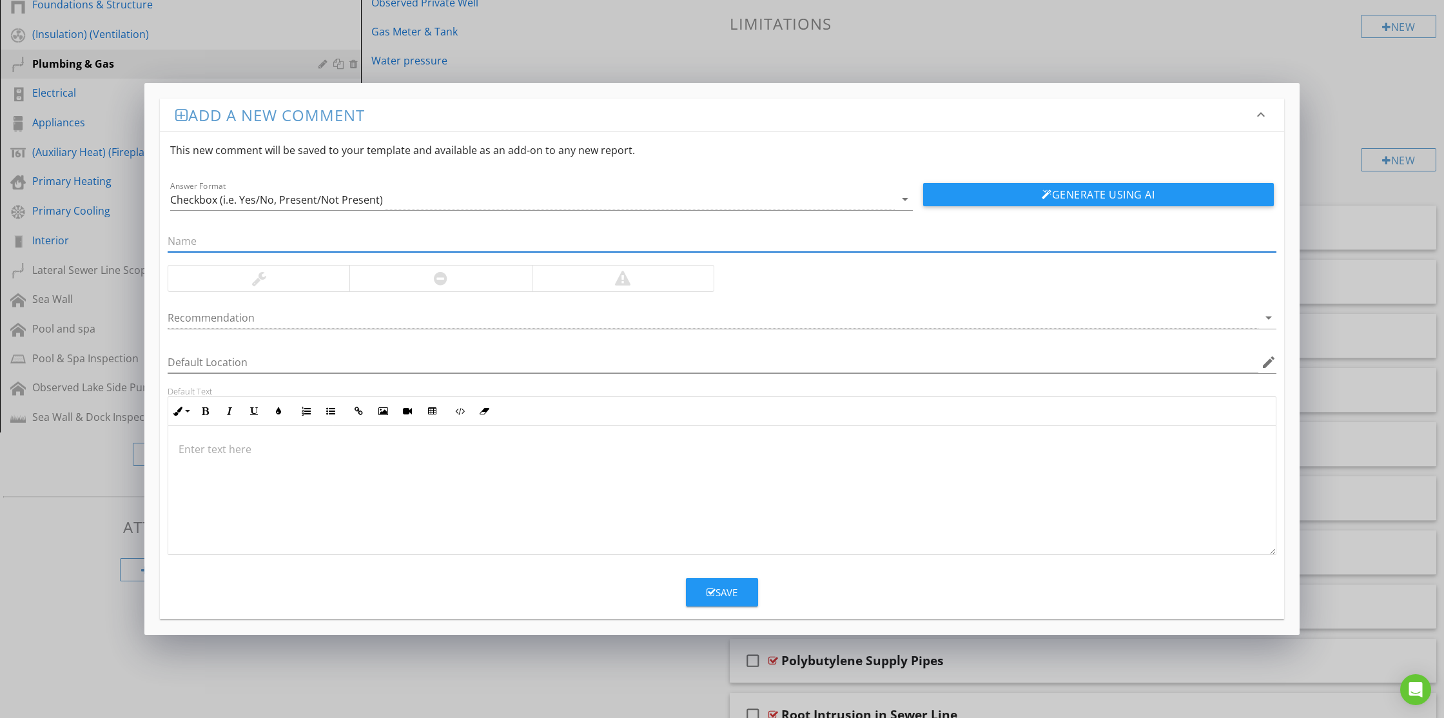
paste input "No Shower Head"
type input "No Shower Head"
click at [1063, 191] on button "Generate Using AI" at bounding box center [1098, 194] width 351 height 23
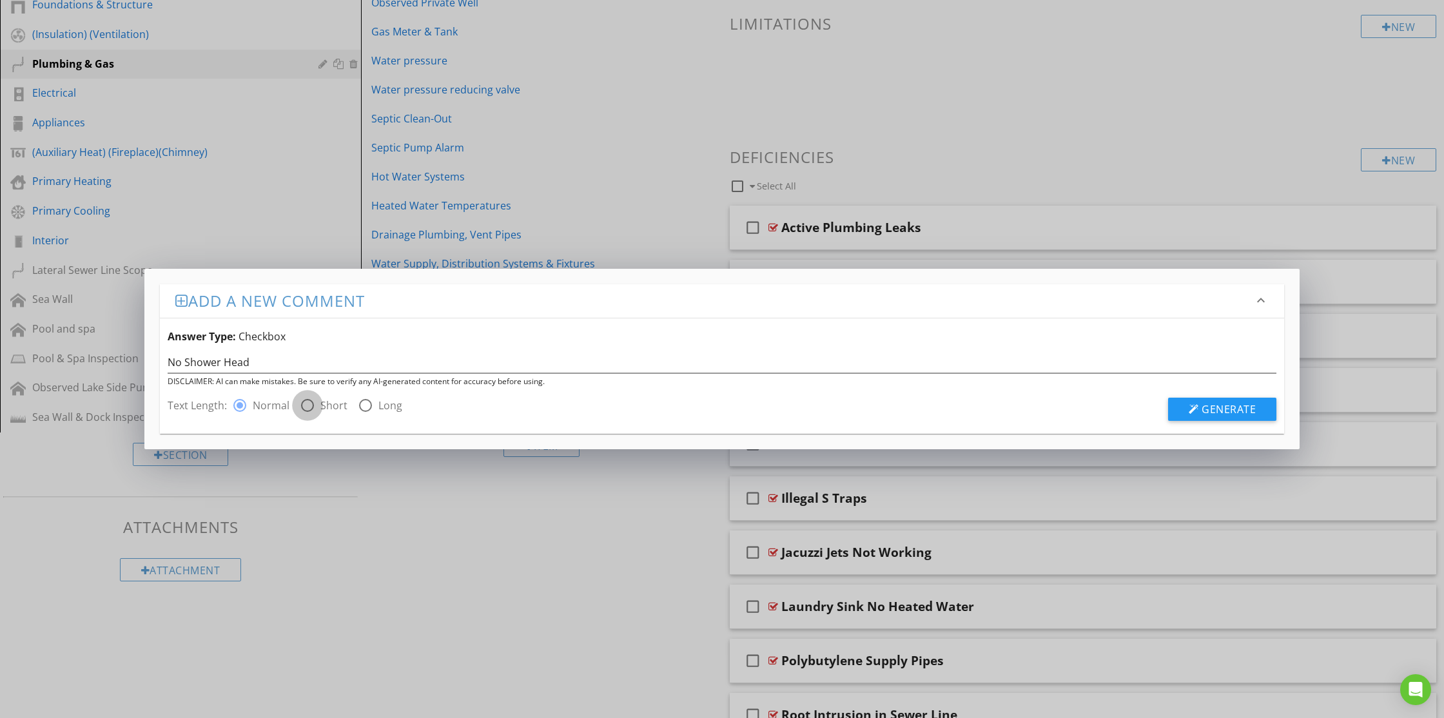
click at [311, 404] on div at bounding box center [308, 406] width 22 height 22
radio input "false"
radio input "true"
click at [1234, 405] on span "Generate" at bounding box center [1229, 409] width 54 height 14
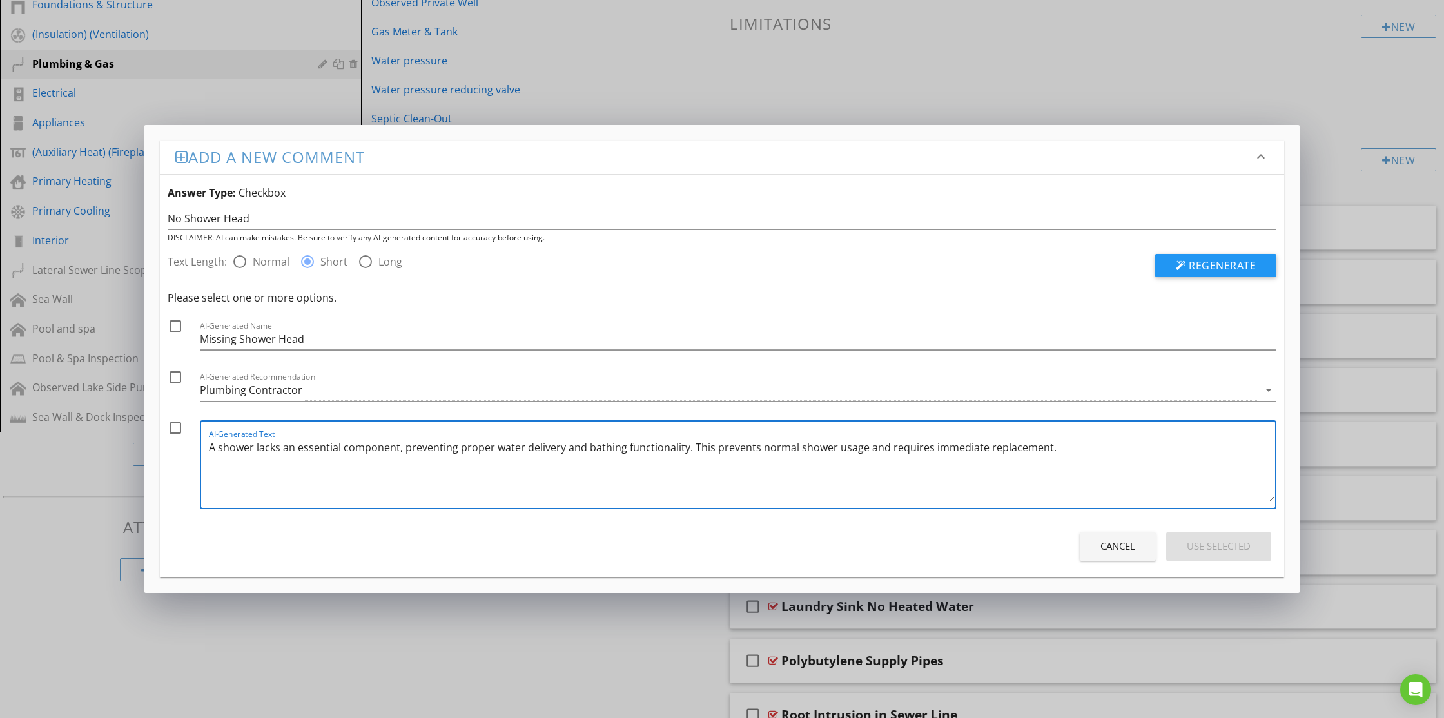
drag, startPoint x: 1040, startPoint y: 447, endPoint x: 683, endPoint y: 451, distance: 357.1
click at [683, 451] on textarea "A shower lacks an essential component, preventing proper water delivery and bat…" at bounding box center [742, 469] width 1066 height 64
type textarea "A shower lacks an essential component, preventing proper water delivery and bat…"
click at [175, 326] on div at bounding box center [175, 326] width 22 height 22
checkbox input "true"
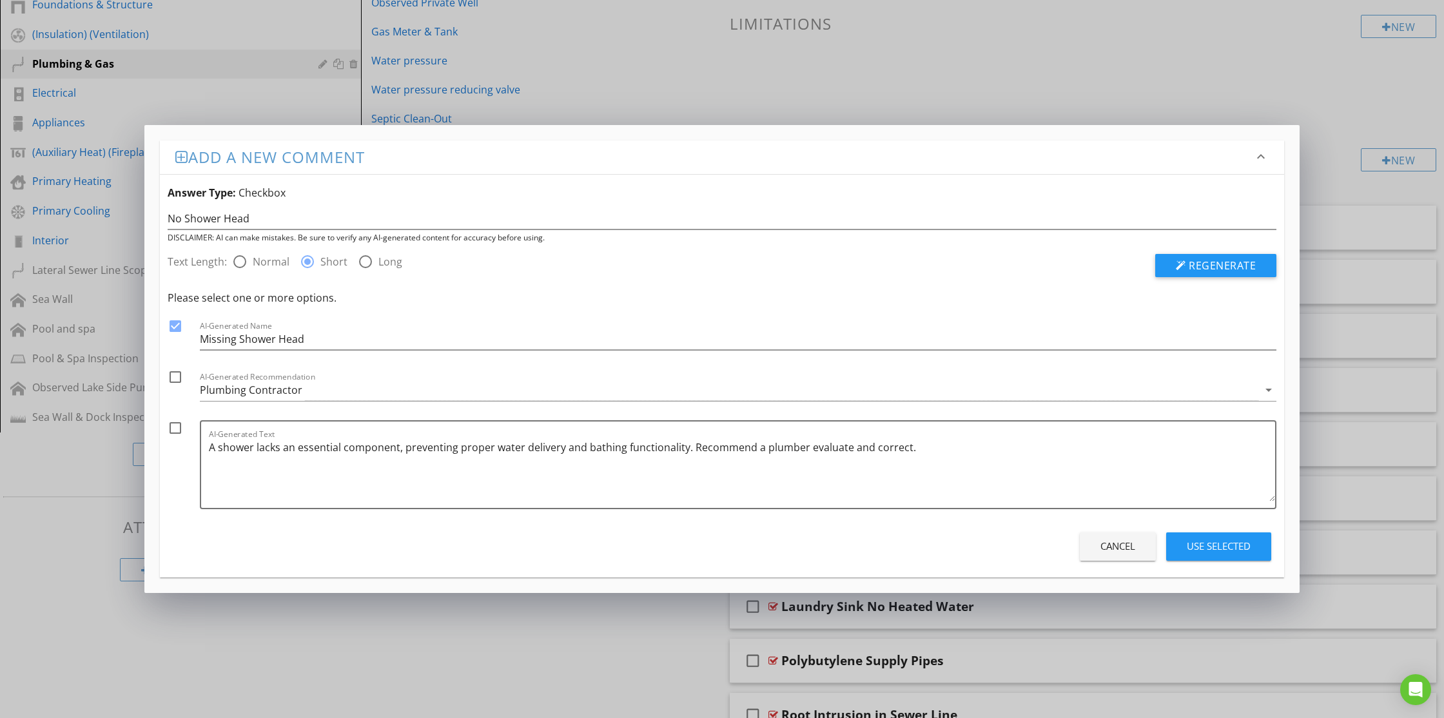
click at [177, 427] on div at bounding box center [175, 428] width 22 height 22
checkbox input "true"
click at [335, 454] on textarea "A shower lacks an essential component, preventing proper water delivery and bat…" at bounding box center [742, 469] width 1066 height 64
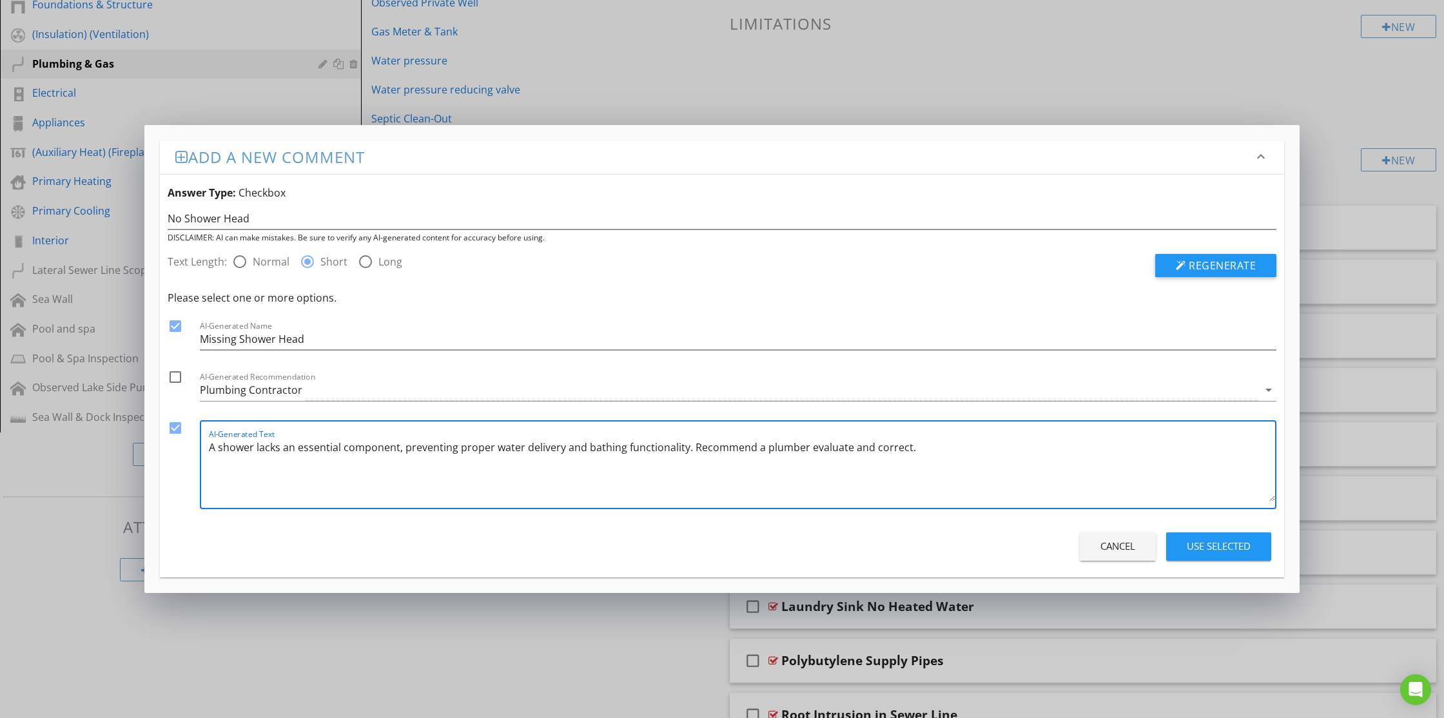
click at [335, 454] on textarea "A shower lacks an essential component, preventing proper water delivery and bat…" at bounding box center [742, 469] width 1066 height 64
click at [1205, 552] on div "Use Selected" at bounding box center [1219, 546] width 64 height 15
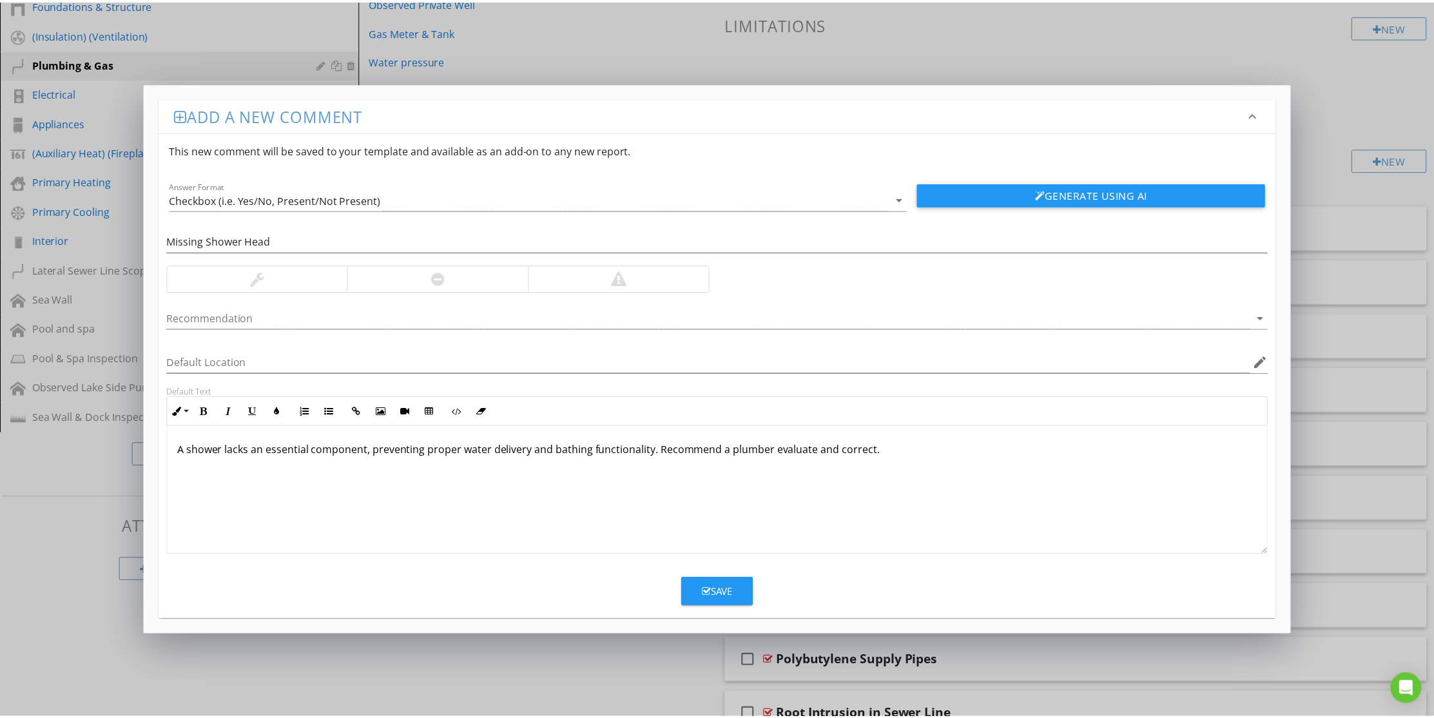
scroll to position [1, 0]
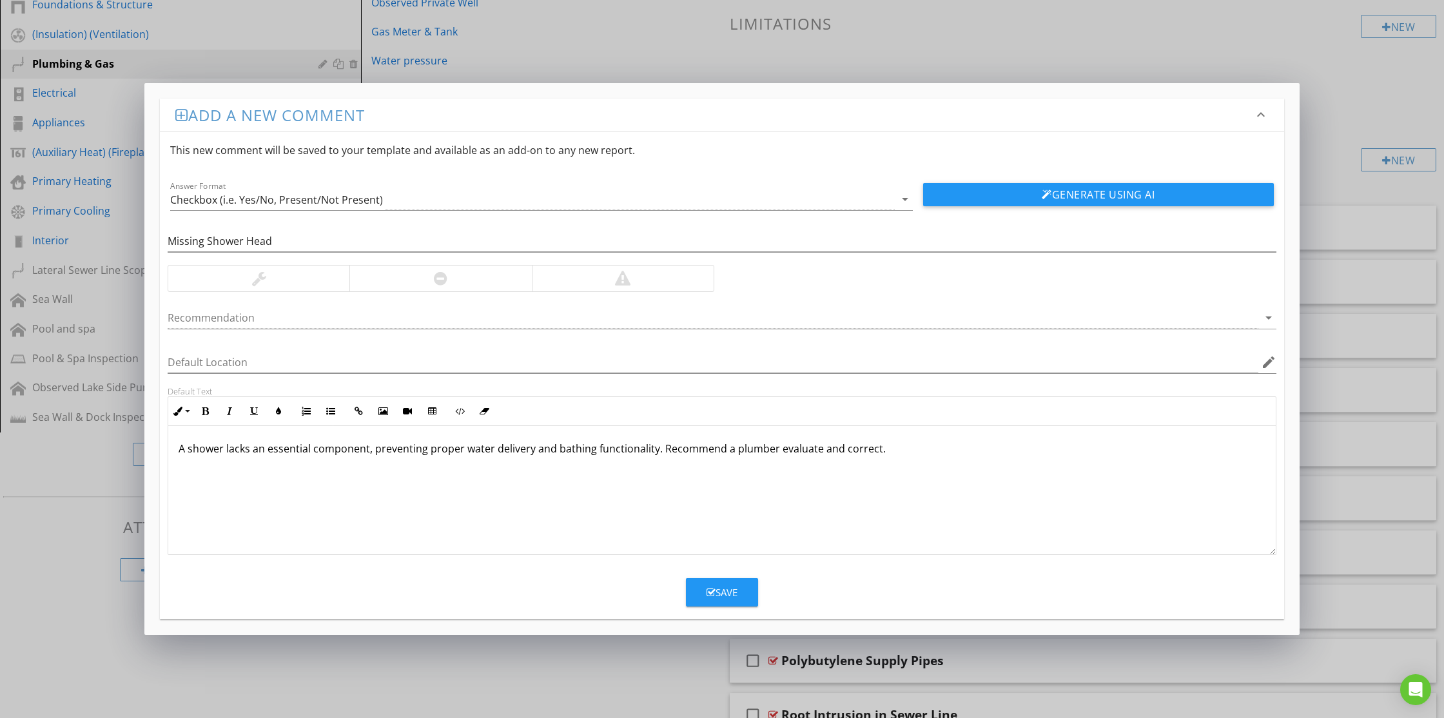
click at [716, 578] on button "Save" at bounding box center [722, 592] width 72 height 28
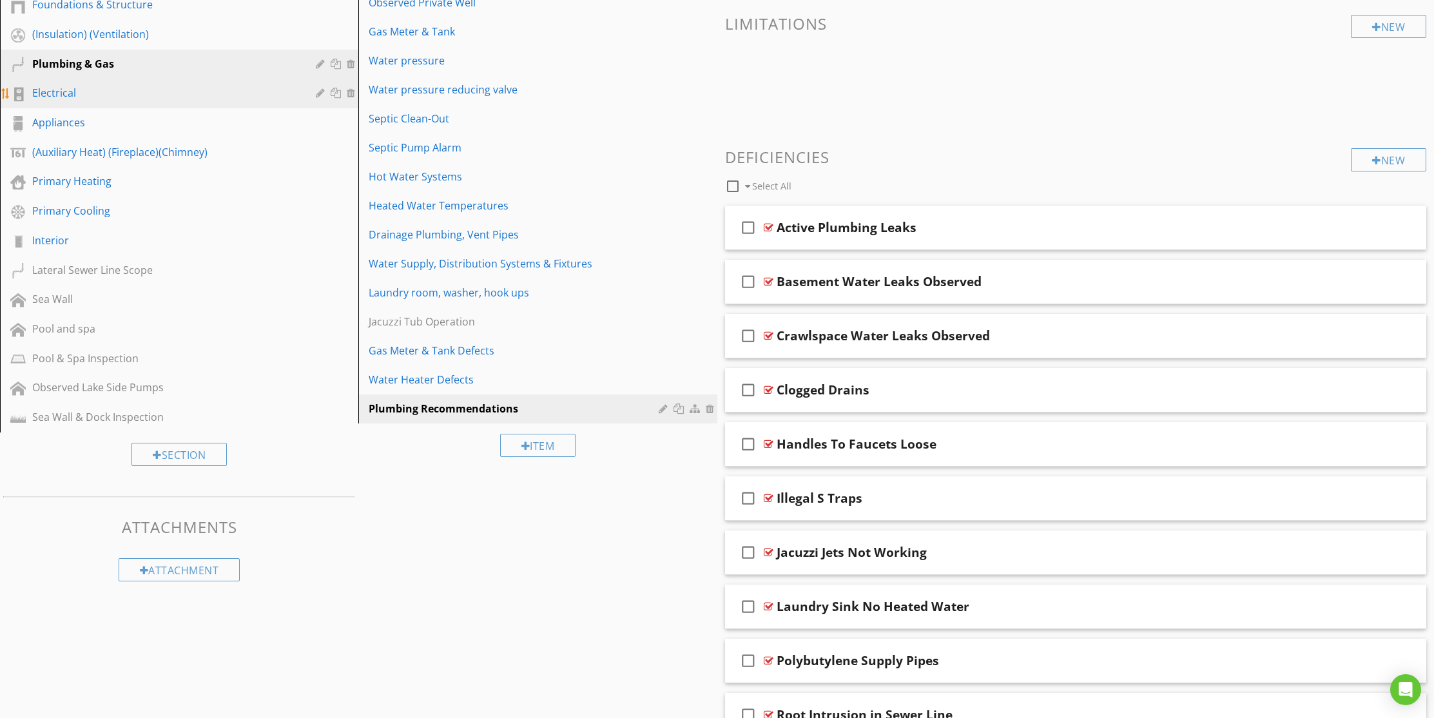
click at [64, 96] on div "Electrical" at bounding box center [164, 92] width 265 height 15
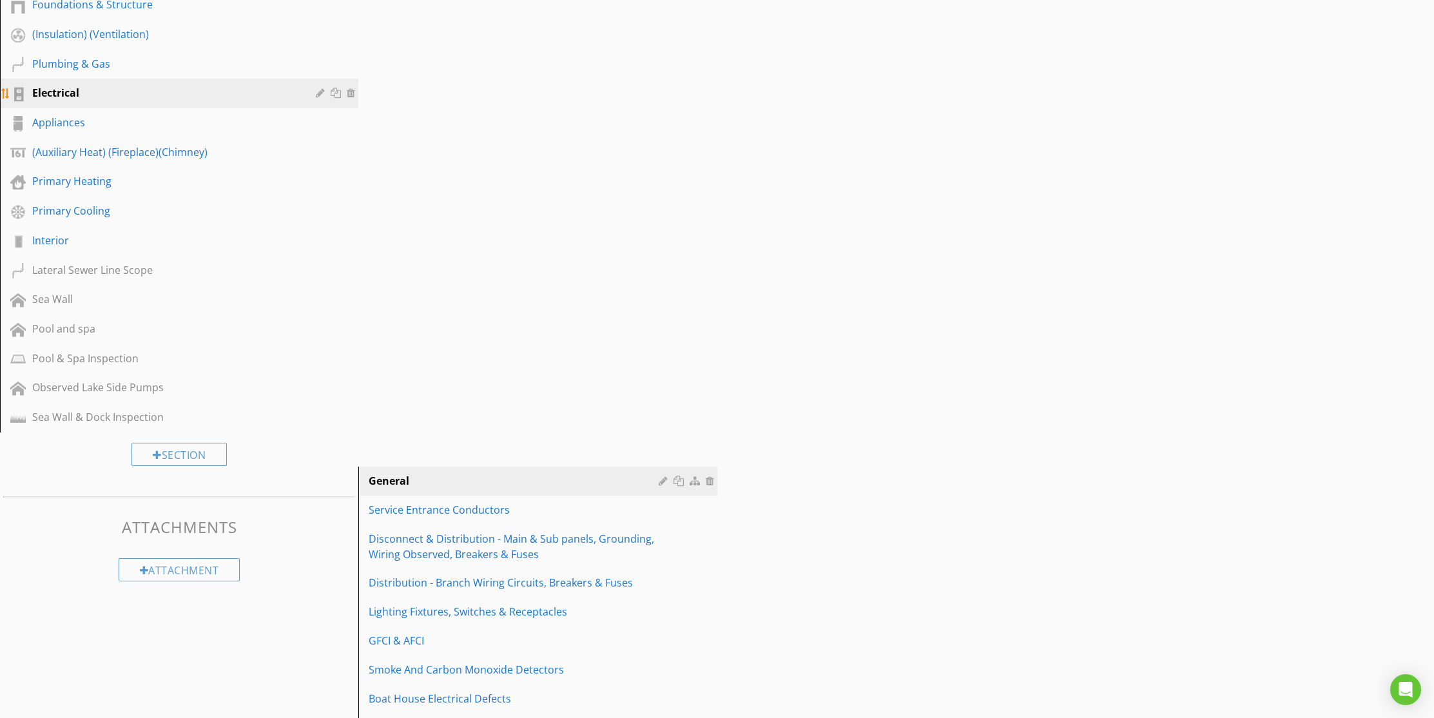
scroll to position [181, 0]
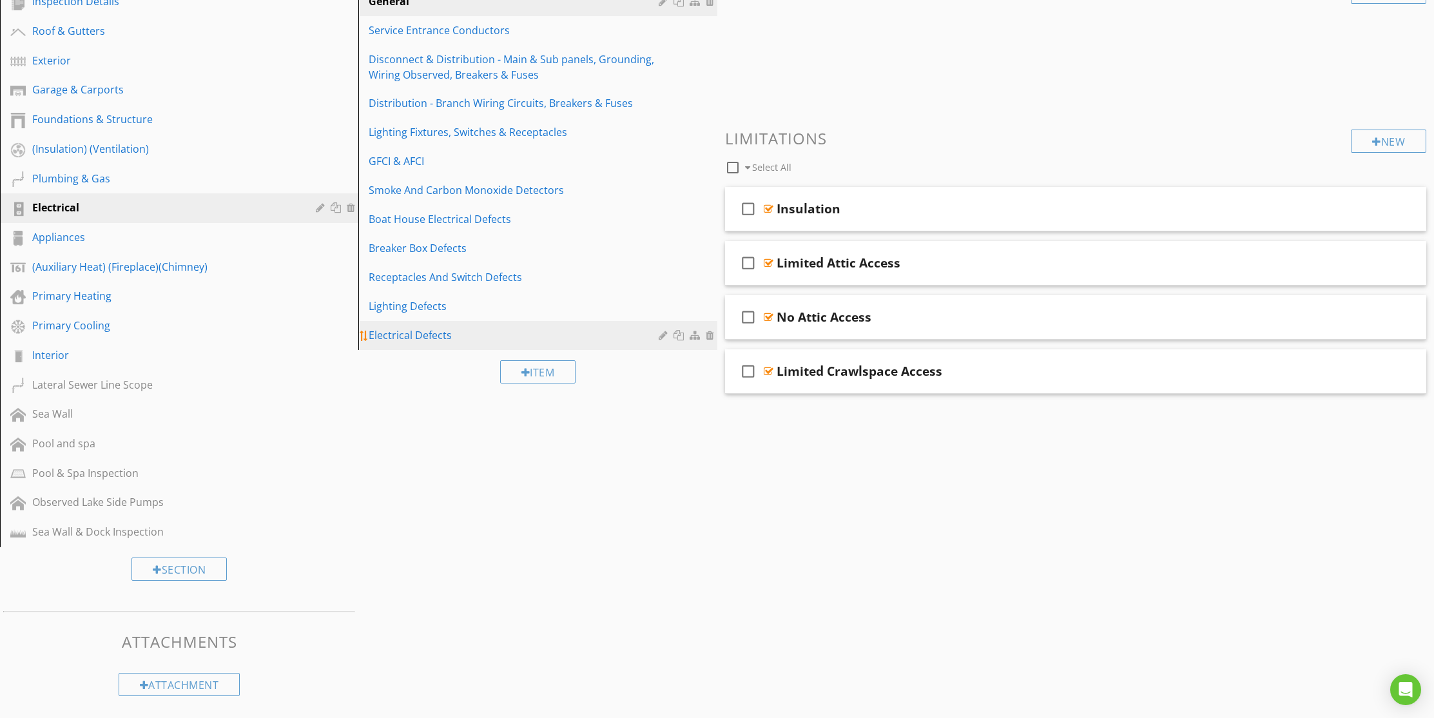
click at [417, 333] on div "Electrical Defects" at bounding box center [515, 334] width 293 height 15
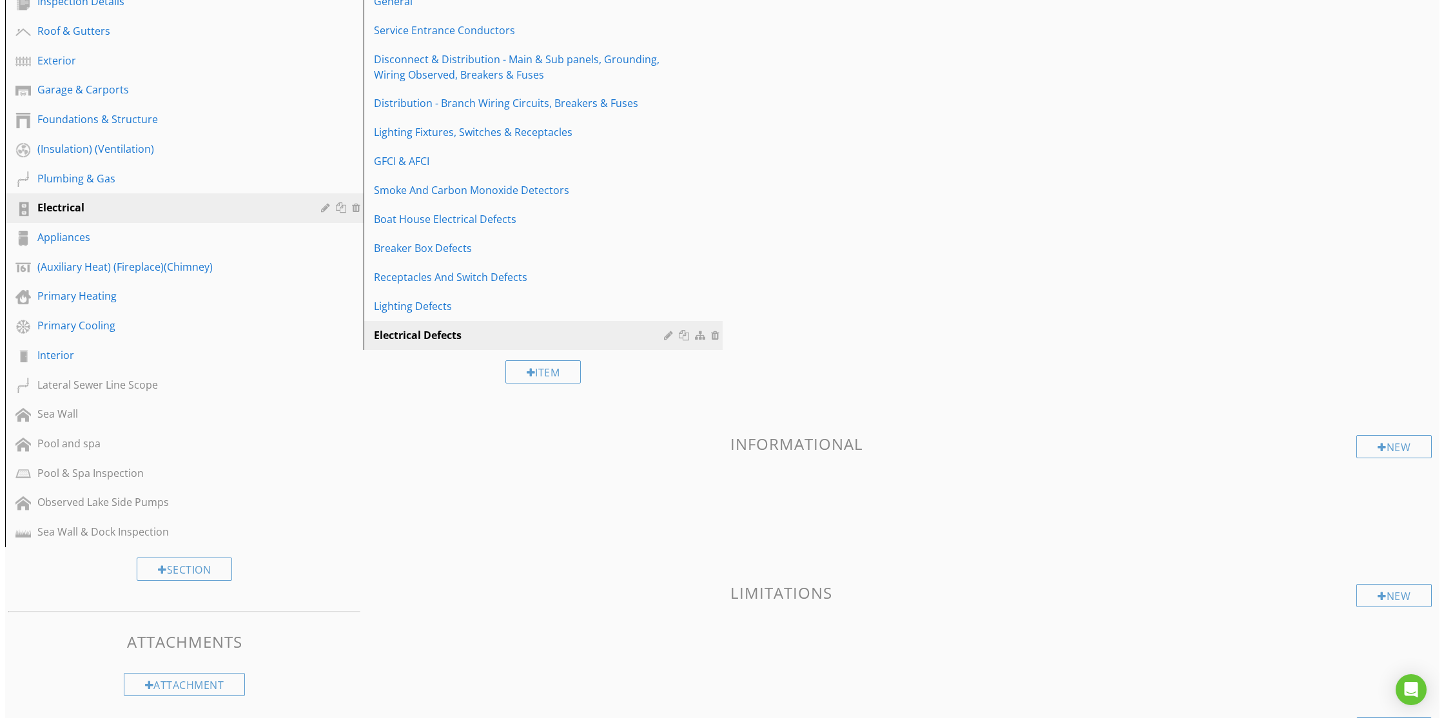
scroll to position [296, 0]
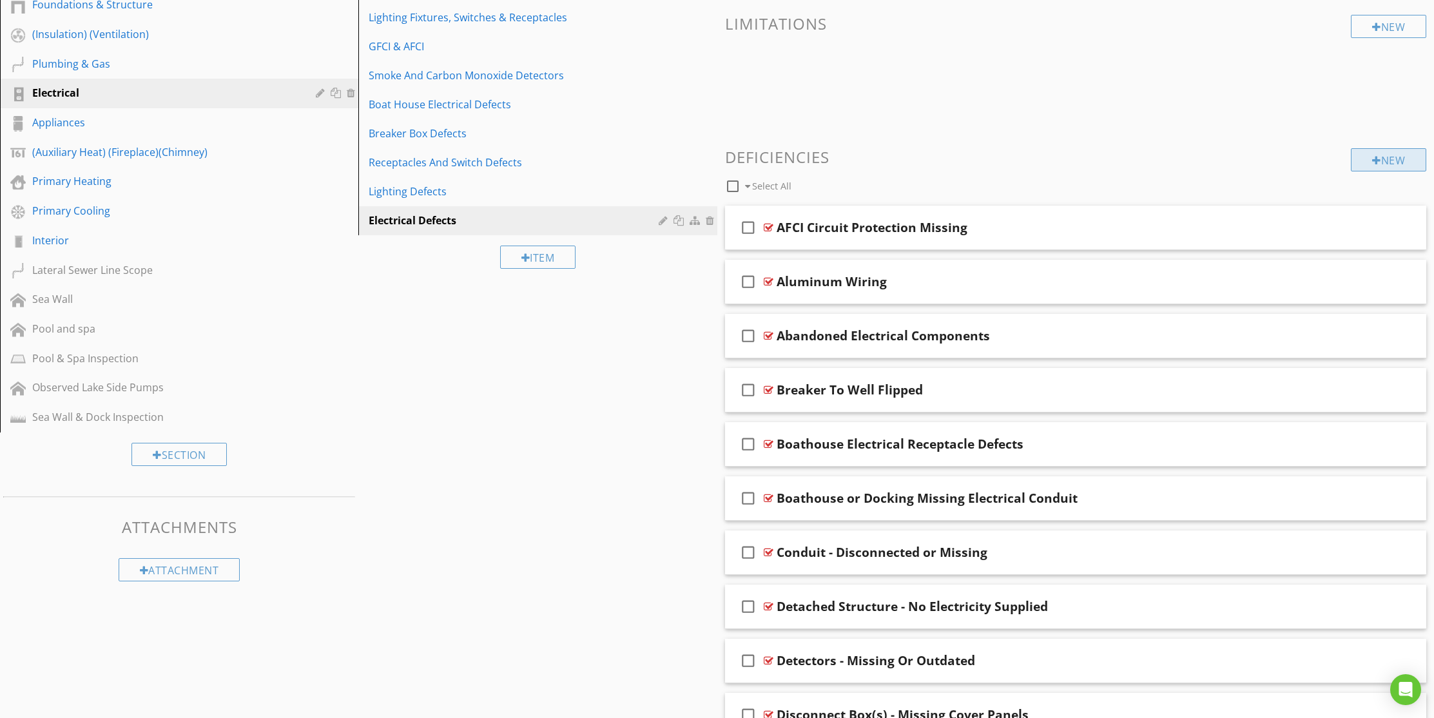
click at [1403, 159] on div "New" at bounding box center [1388, 159] width 75 height 23
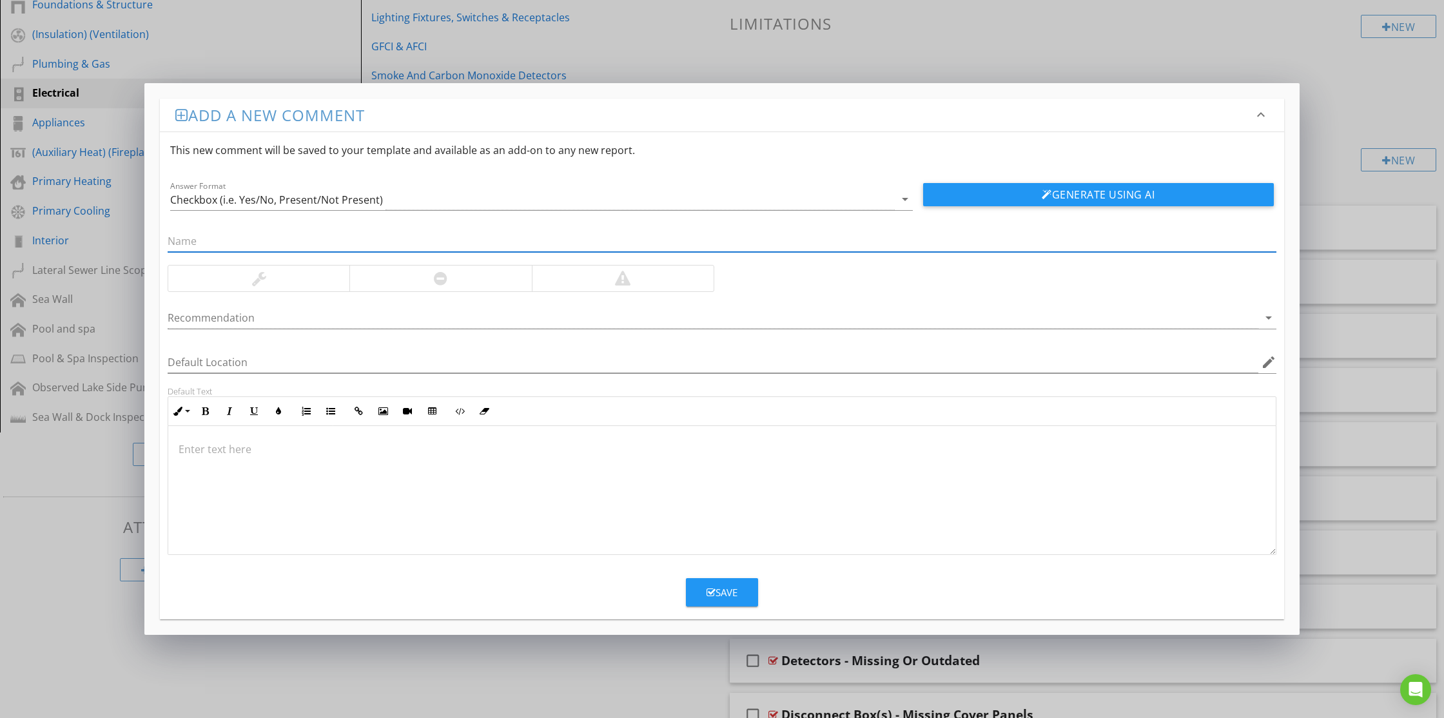
paste input "Receptacle Arching Evidence"
type input "Receptacle Arching Evidence"
click at [1037, 196] on button "Generate Using AI" at bounding box center [1098, 194] width 351 height 23
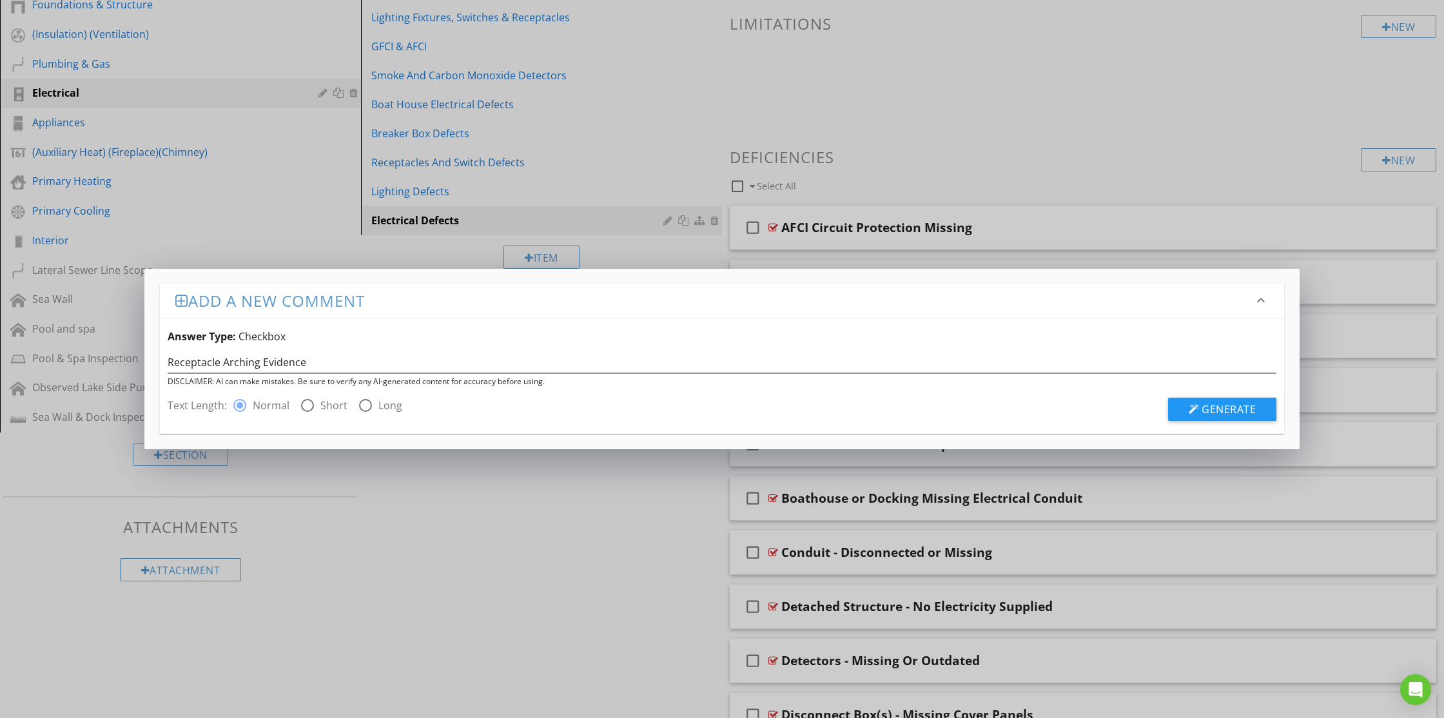
click at [309, 405] on div at bounding box center [308, 406] width 22 height 22
radio input "false"
radio input "true"
click at [1257, 405] on button "Generate" at bounding box center [1222, 409] width 108 height 23
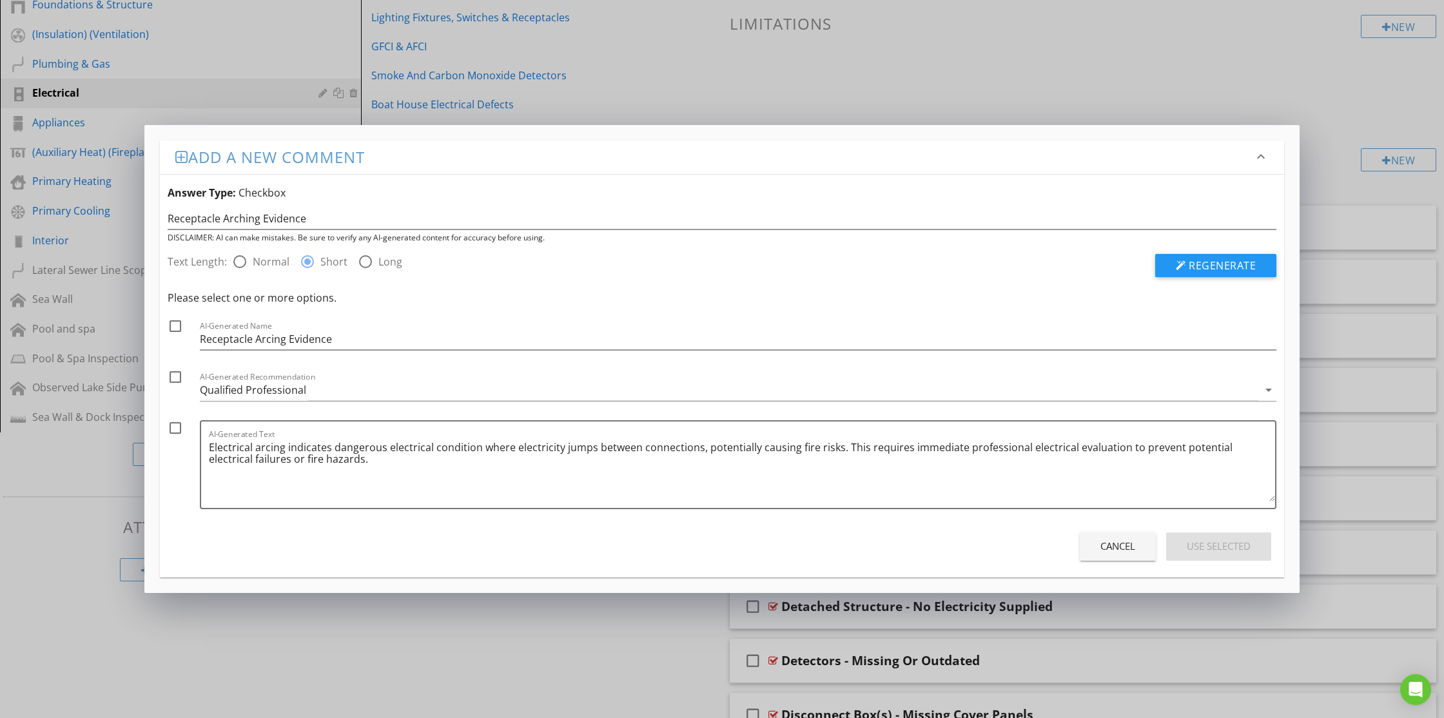
click at [178, 322] on div at bounding box center [175, 326] width 22 height 22
checkbox input "true"
click at [175, 373] on div at bounding box center [175, 377] width 22 height 22
checkbox input "true"
click at [180, 425] on div at bounding box center [175, 428] width 22 height 22
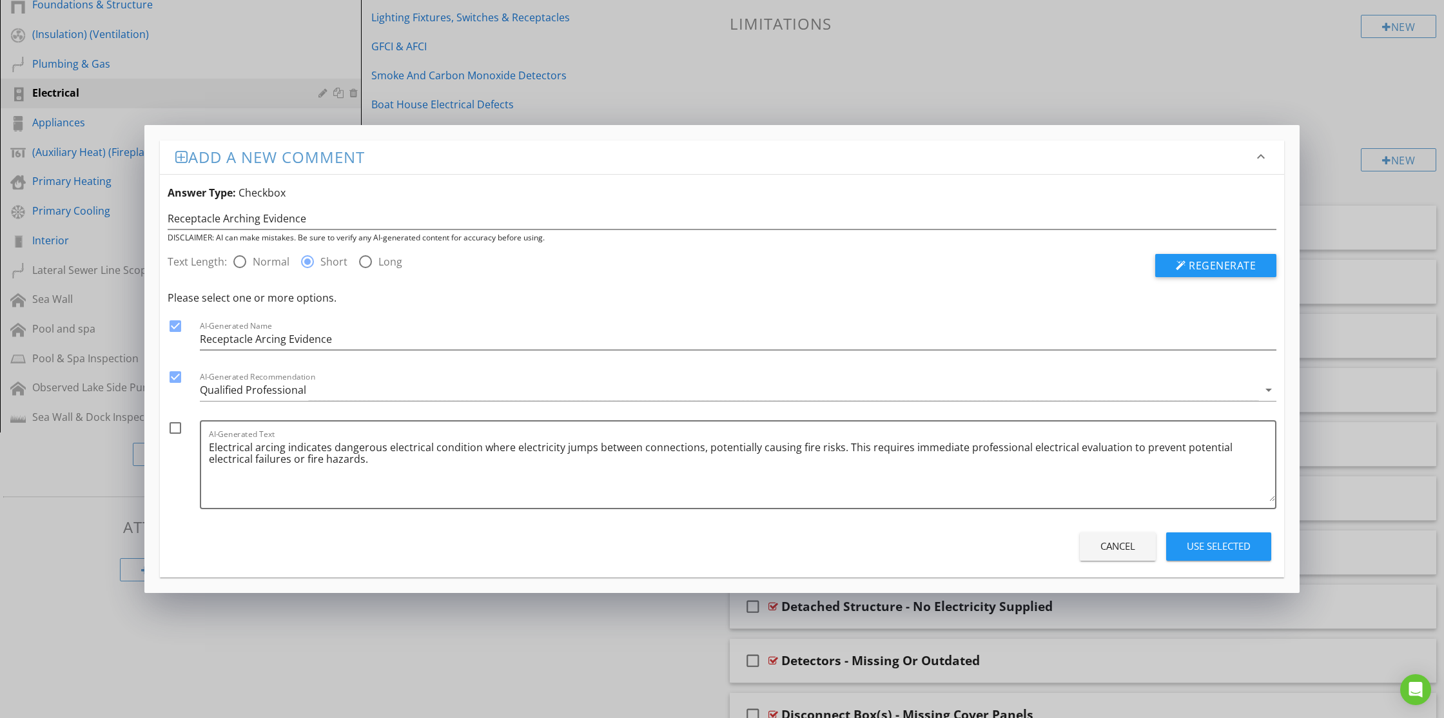
checkbox input "true"
click at [315, 387] on div "Qualified Professional" at bounding box center [729, 390] width 1058 height 21
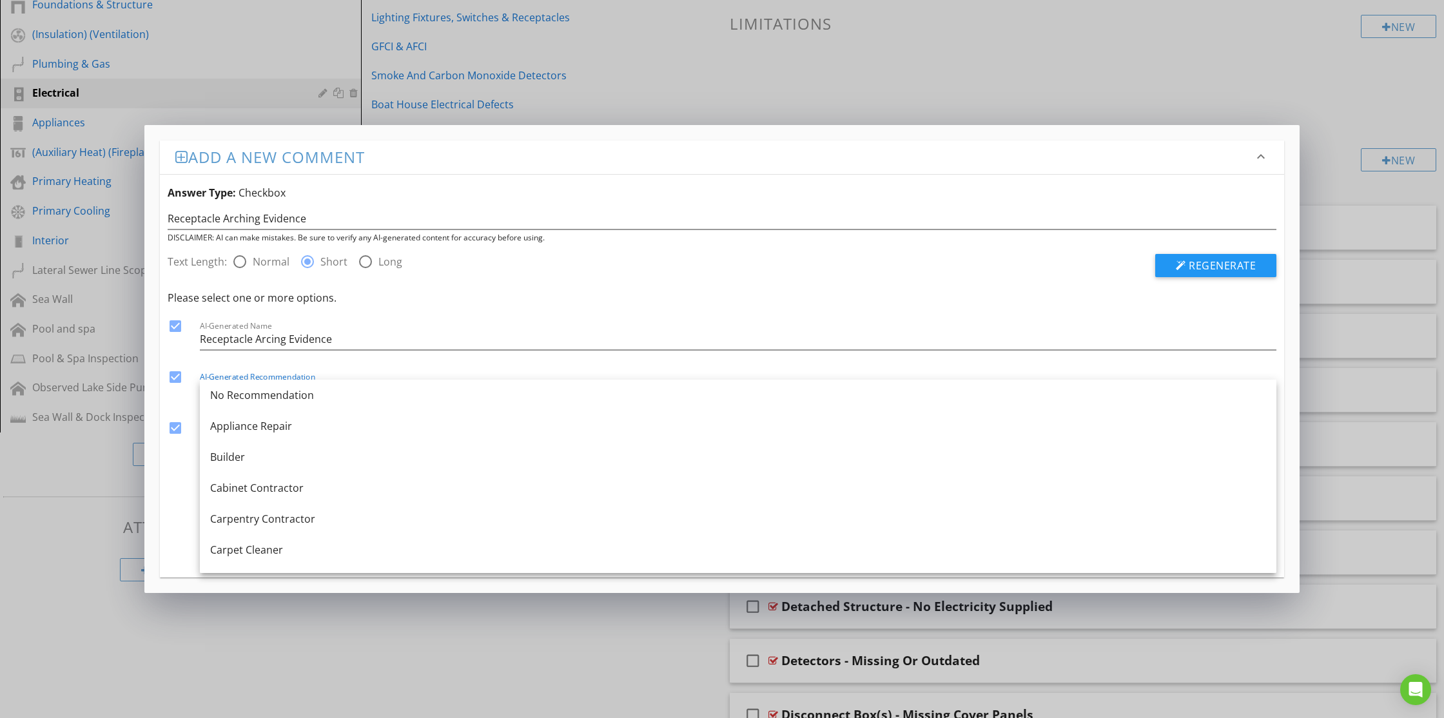
click at [315, 387] on div "No Recommendation" at bounding box center [738, 394] width 1056 height 15
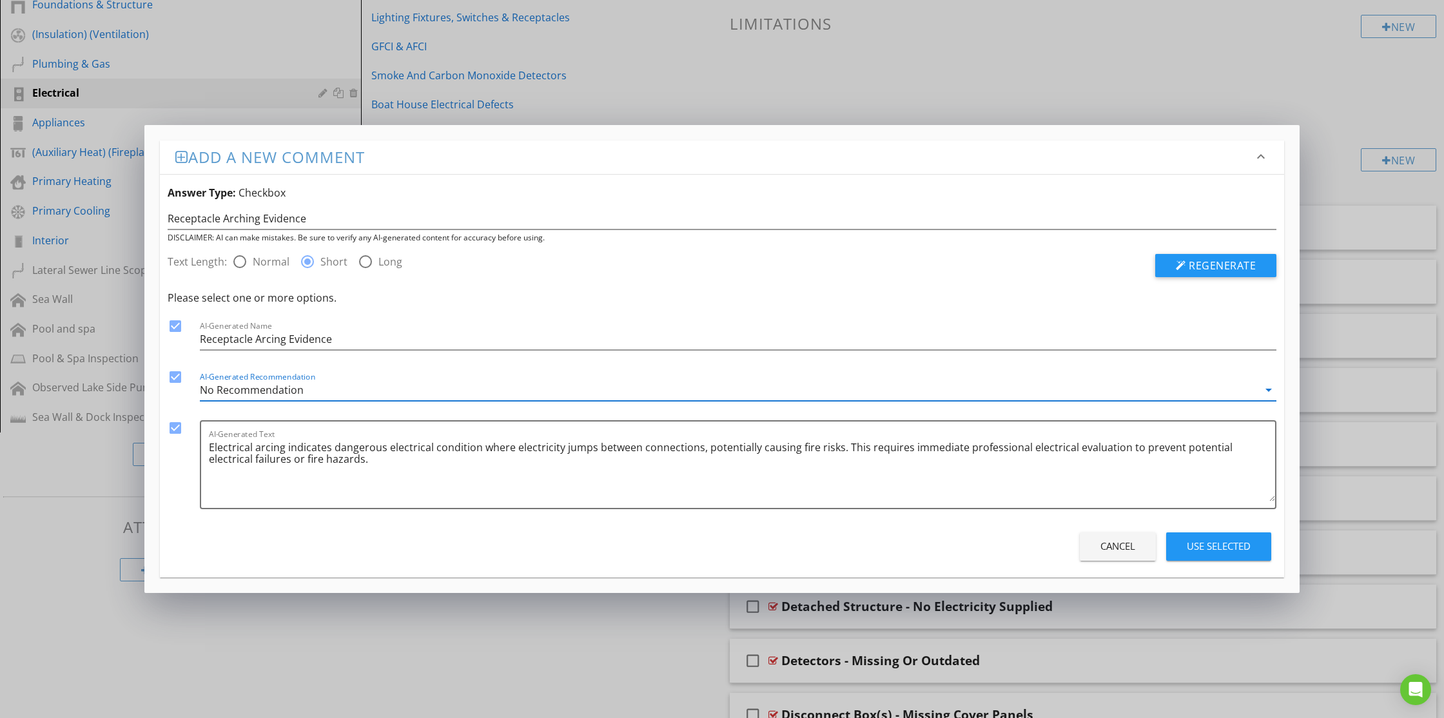
click at [315, 387] on div "No Recommendation" at bounding box center [729, 390] width 1058 height 21
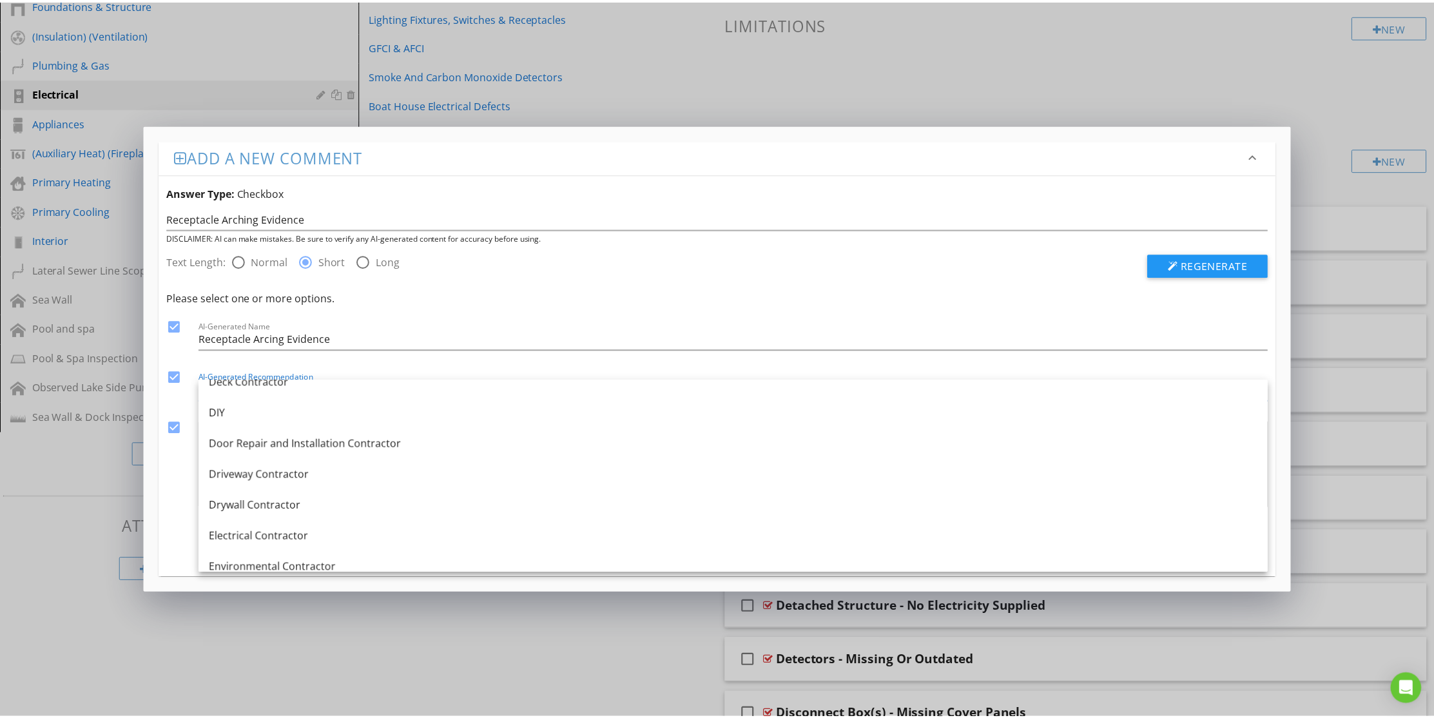
scroll to position [371, 0]
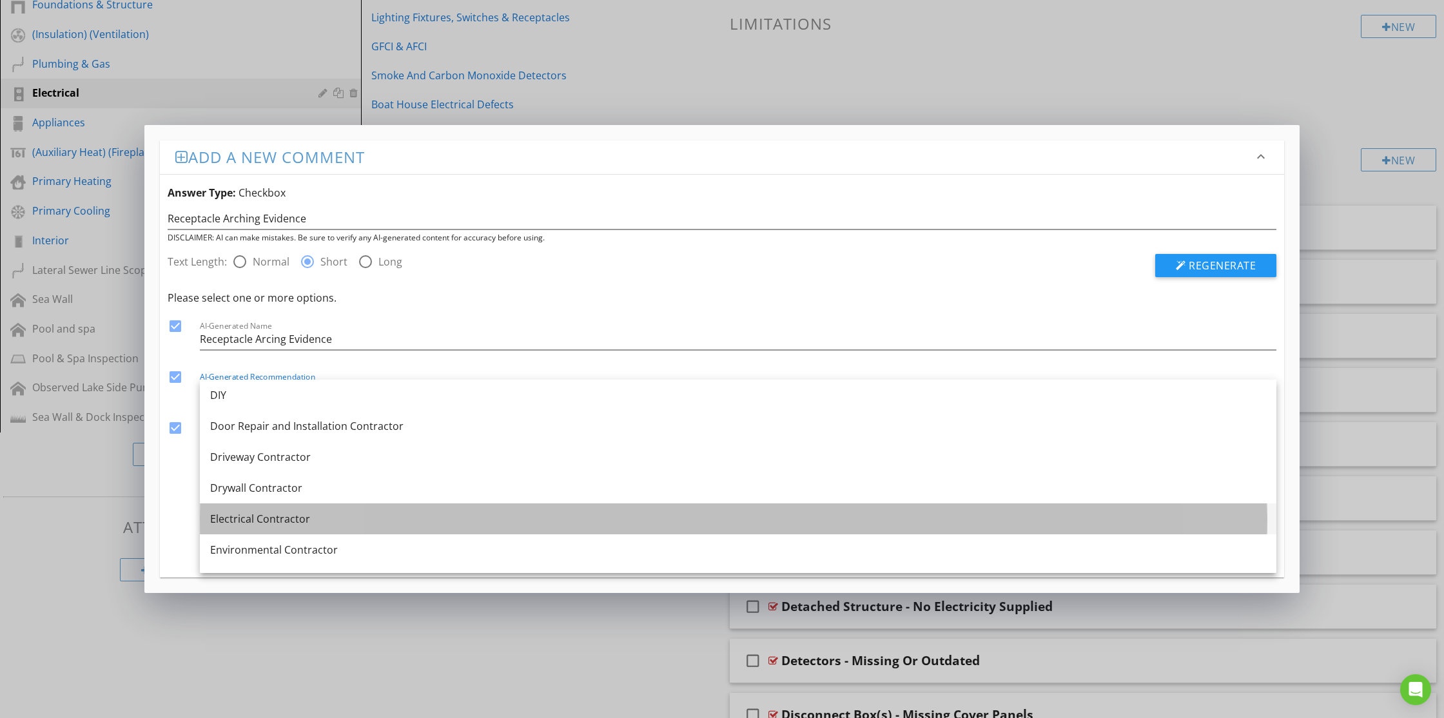
click at [281, 519] on div "Electrical Contractor" at bounding box center [738, 518] width 1056 height 15
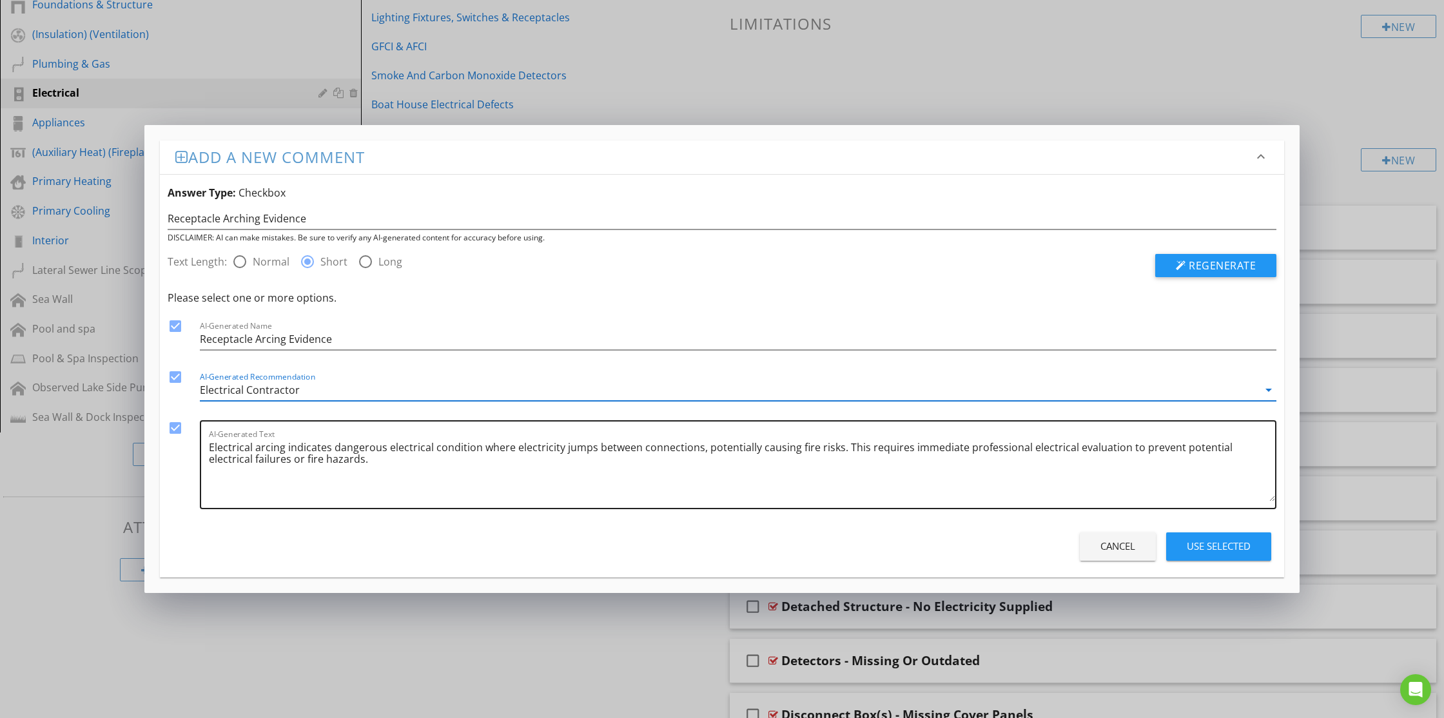
click at [597, 453] on textarea "Electrical arcing indicates dangerous electrical condition where electricity ju…" at bounding box center [742, 469] width 1066 height 64
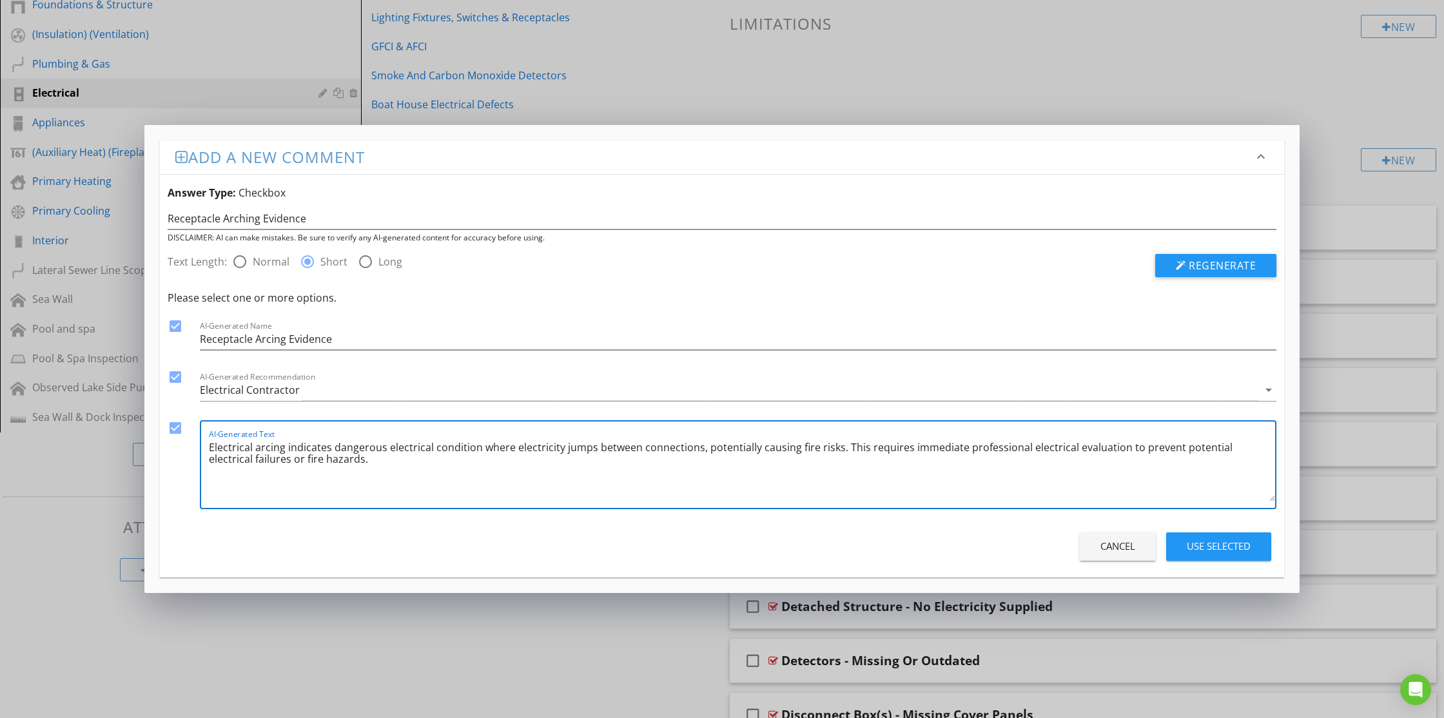
click at [597, 453] on textarea "Electrical arcing indicates dangerous electrical condition where electricity ju…" at bounding box center [742, 469] width 1066 height 64
click at [1237, 552] on div "Use Selected" at bounding box center [1219, 546] width 64 height 15
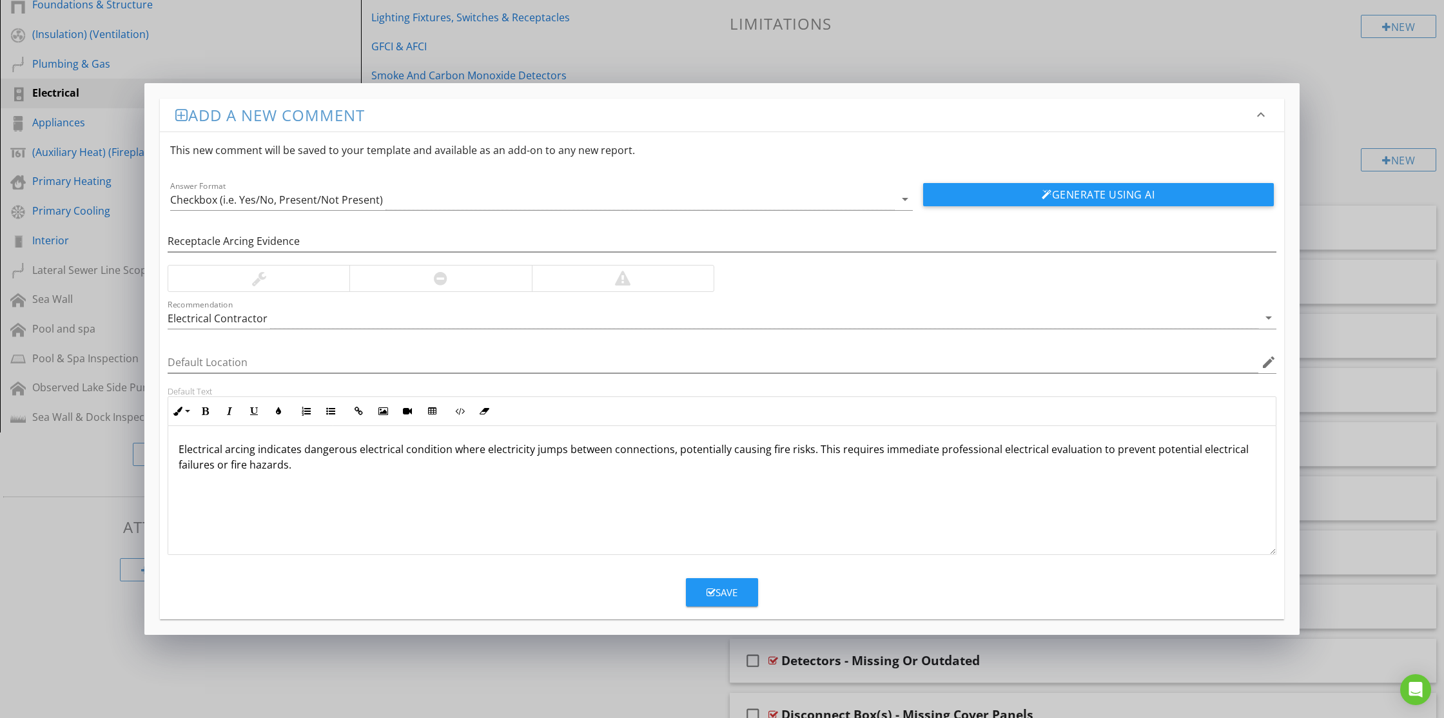
click at [730, 594] on div "Save" at bounding box center [722, 592] width 31 height 15
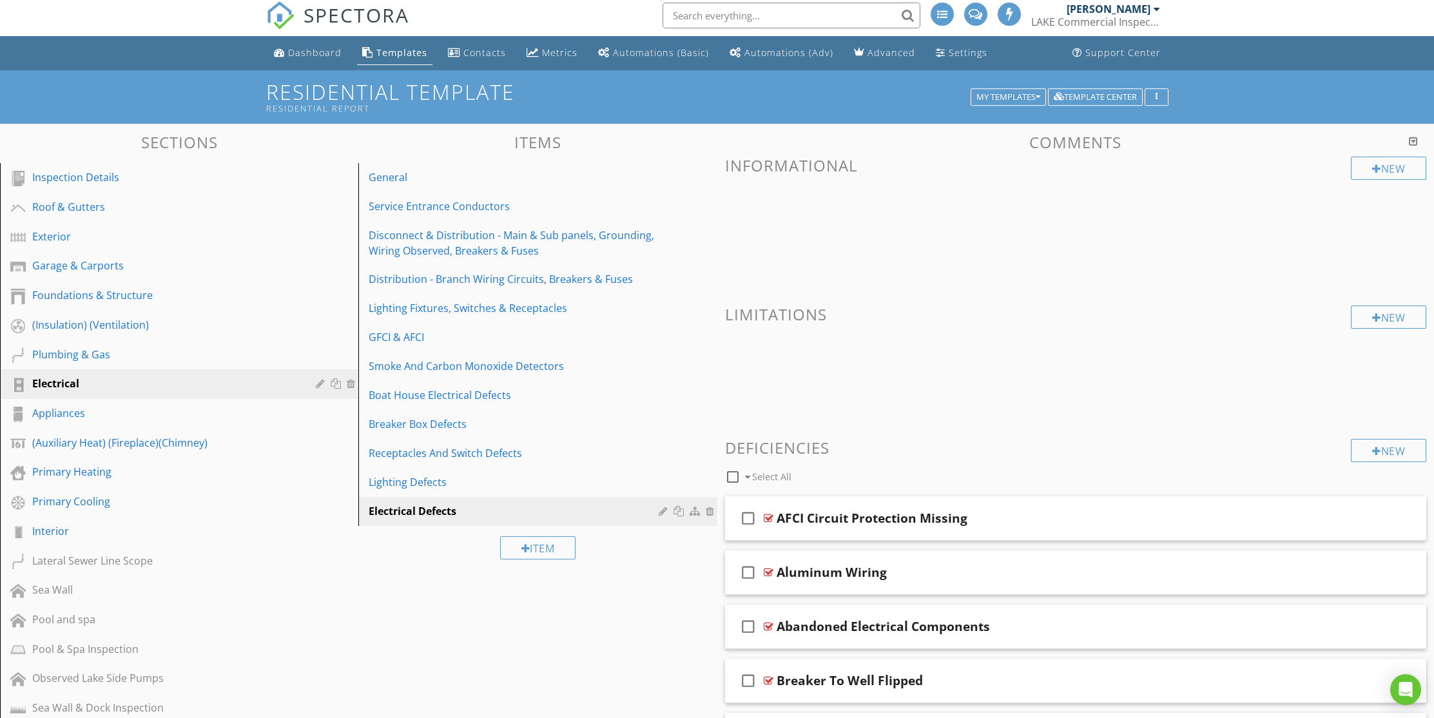
scroll to position [0, 0]
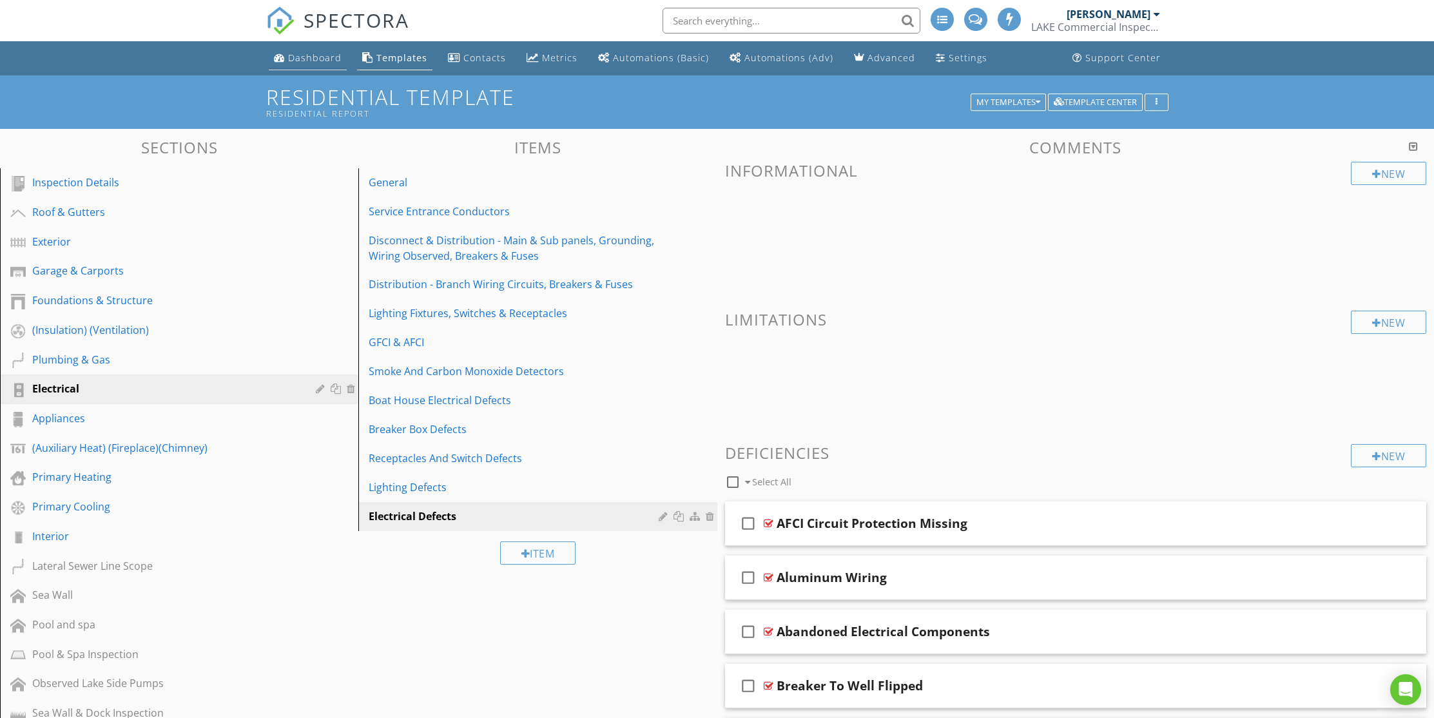
click at [327, 59] on div "Dashboard" at bounding box center [315, 58] width 54 height 12
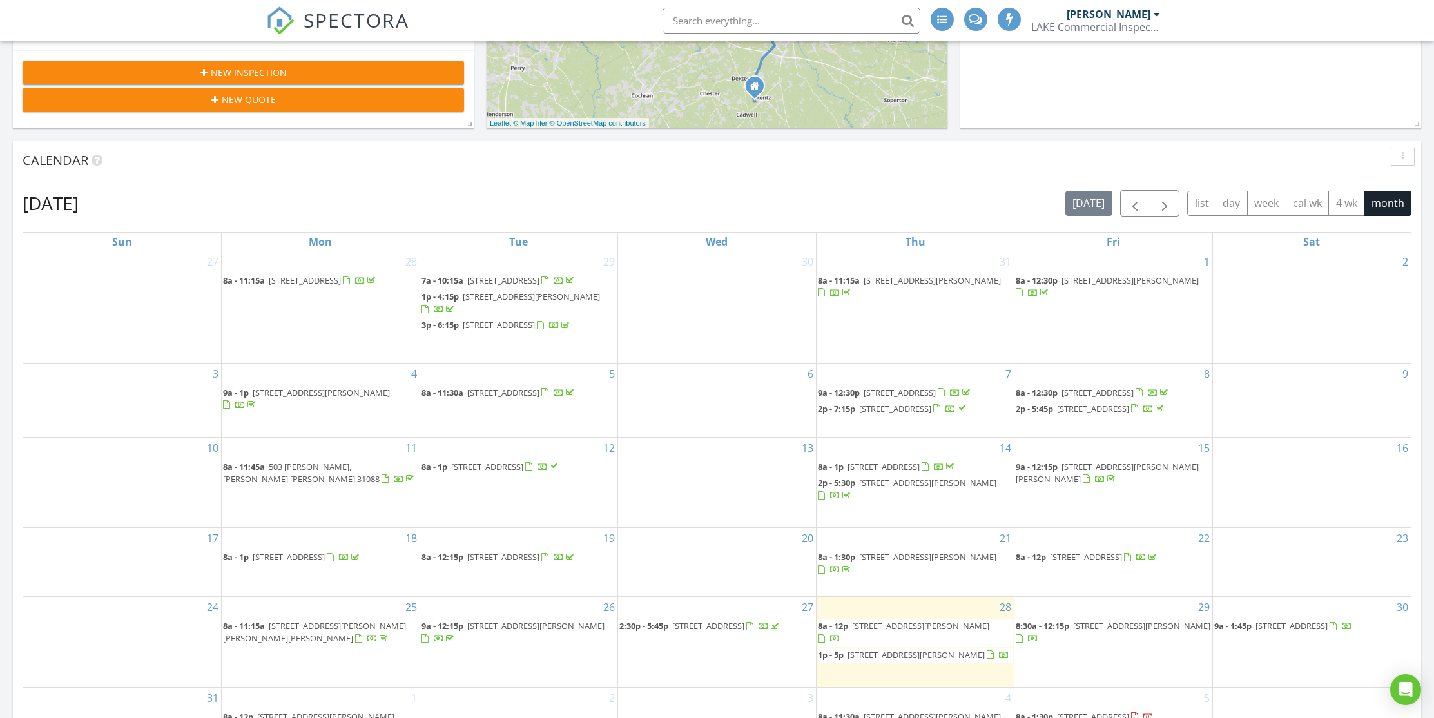
scroll to position [680, 0]
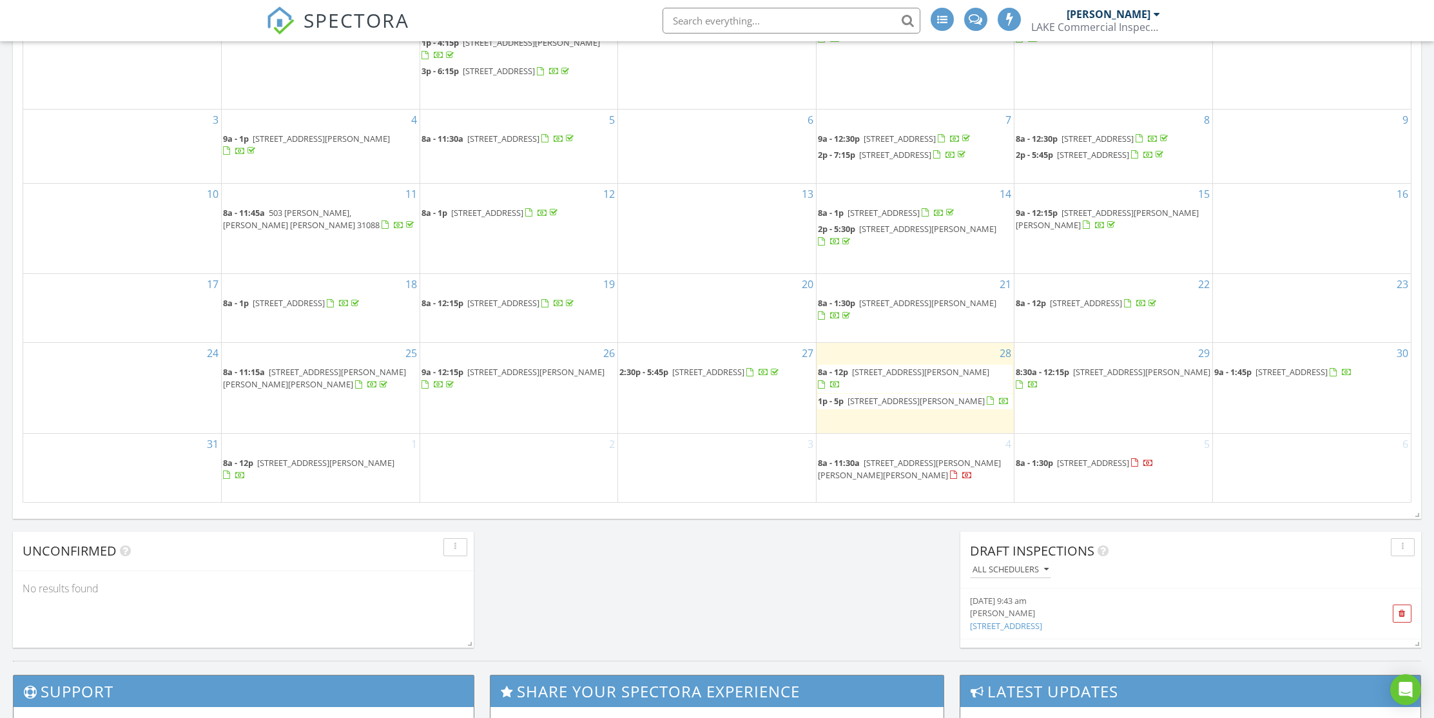
click at [347, 469] on span "1030 Cupp Ln, Greensboro 30642" at bounding box center [325, 463] width 137 height 12
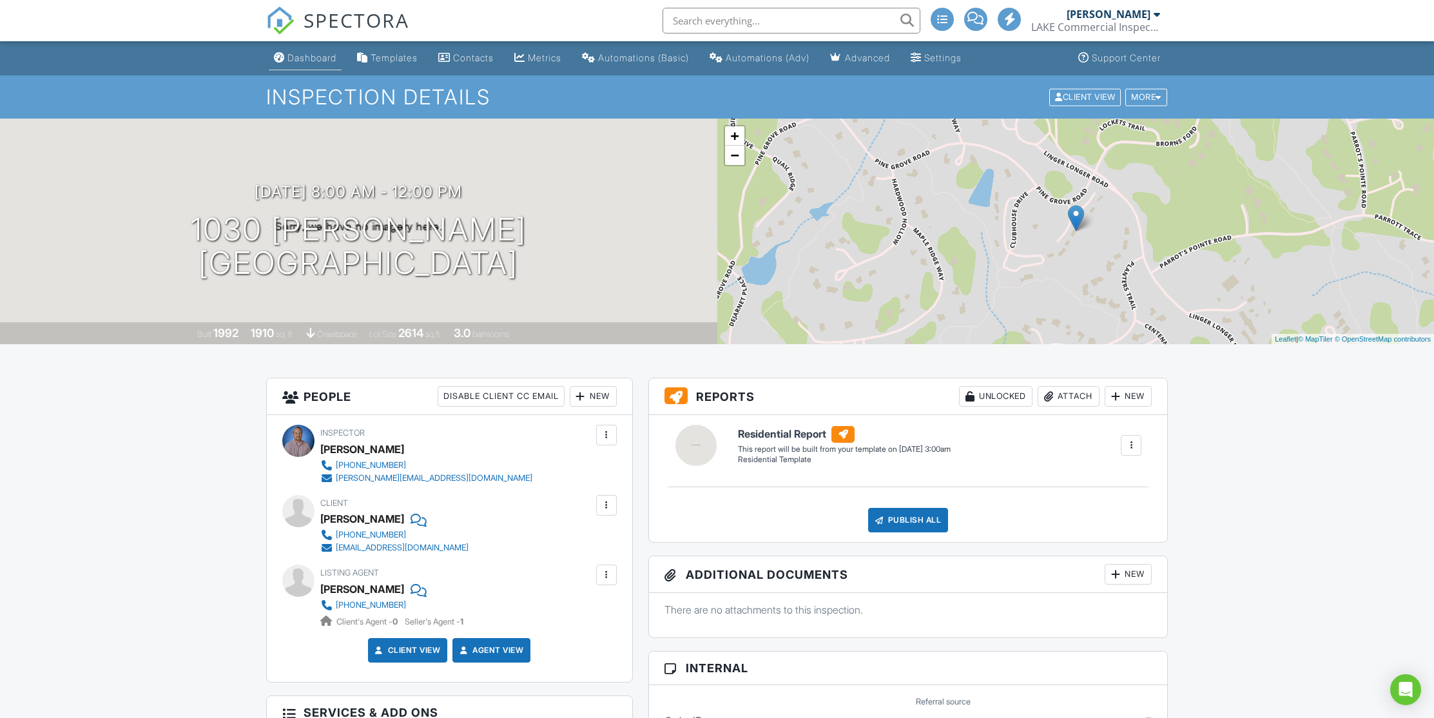
click at [318, 54] on div "Dashboard" at bounding box center [312, 57] width 49 height 11
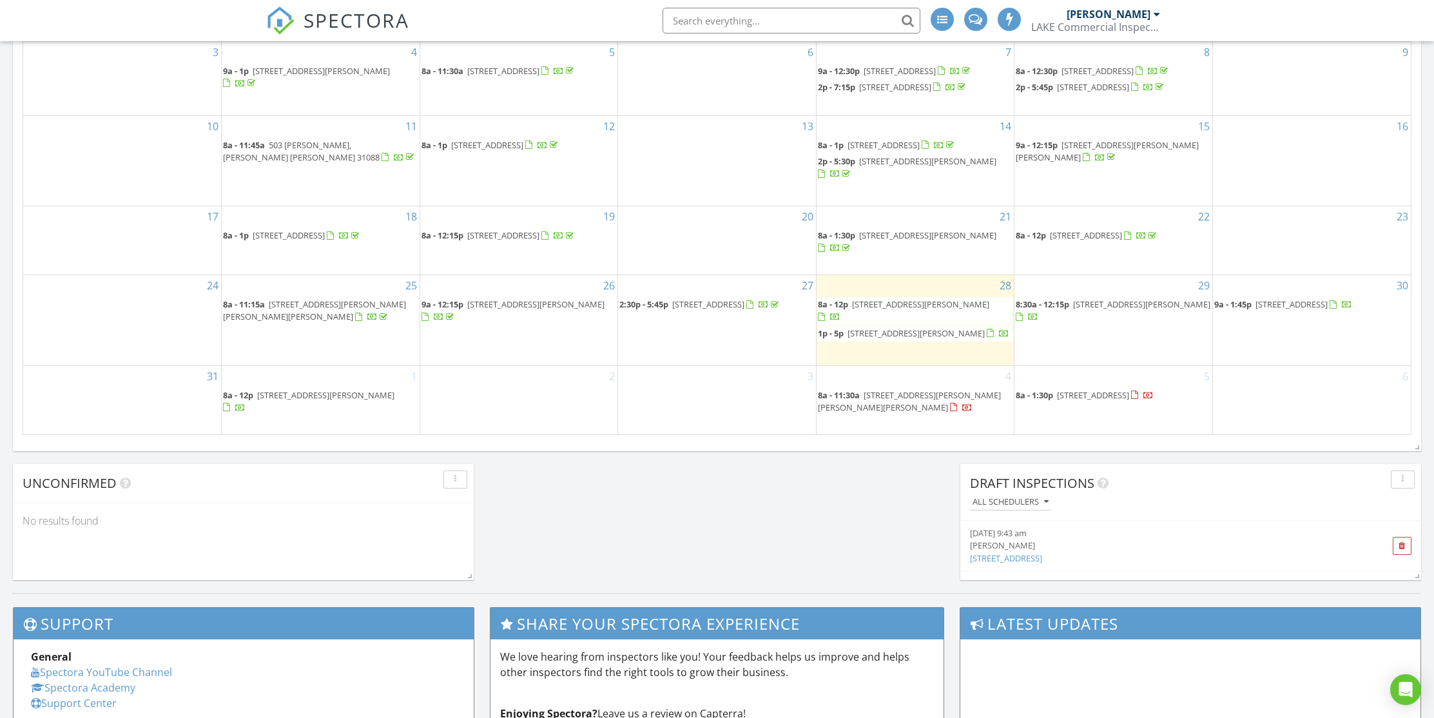
scroll to position [754, 0]
